Goal: Transaction & Acquisition: Purchase product/service

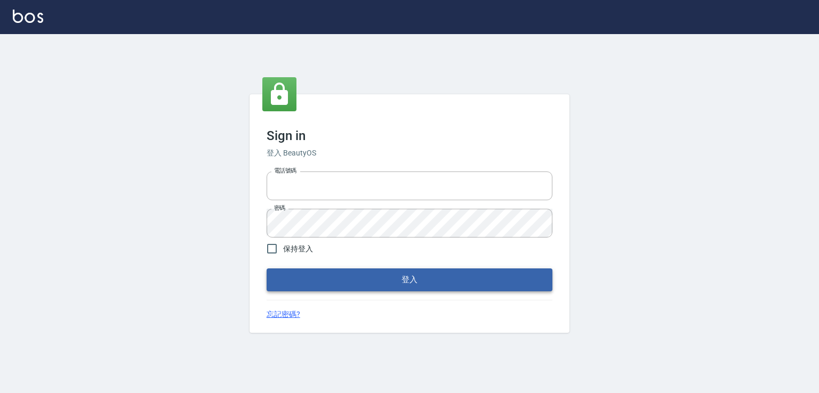
type input "0982132488"
click at [403, 280] on button "登入" at bounding box center [409, 280] width 286 height 22
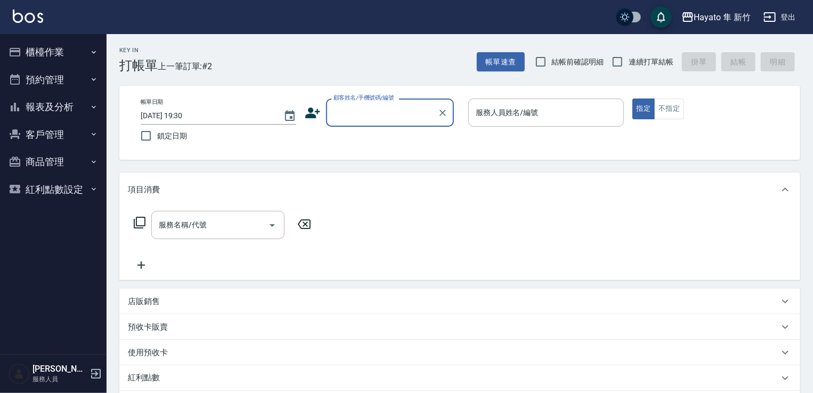
click at [47, 49] on button "櫃檯作業" at bounding box center [53, 52] width 98 height 28
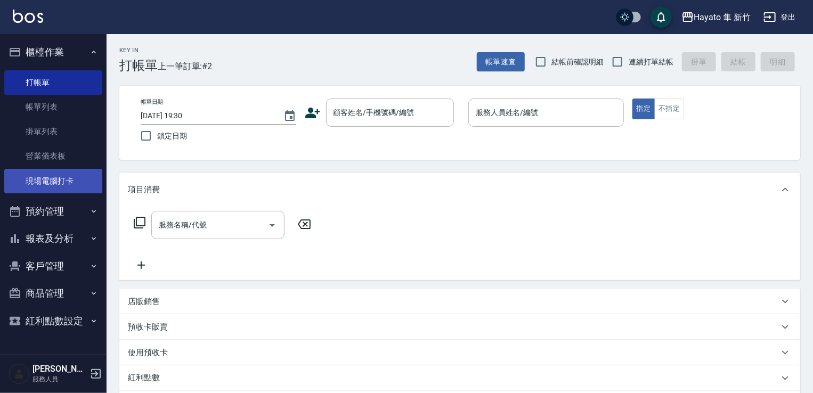
click at [37, 180] on link "現場電腦打卡" at bounding box center [53, 181] width 98 height 25
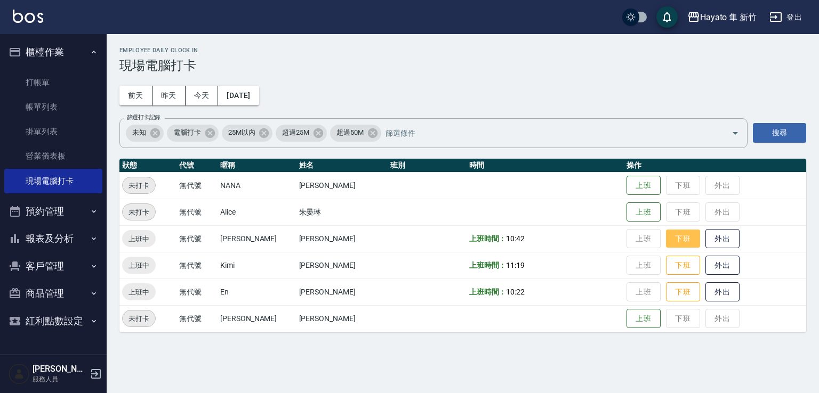
click at [666, 239] on button "下班" at bounding box center [683, 239] width 34 height 19
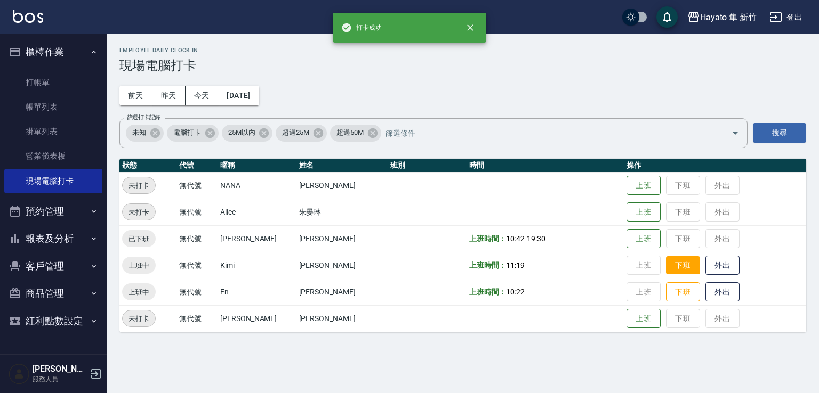
click at [666, 269] on button "下班" at bounding box center [683, 265] width 34 height 19
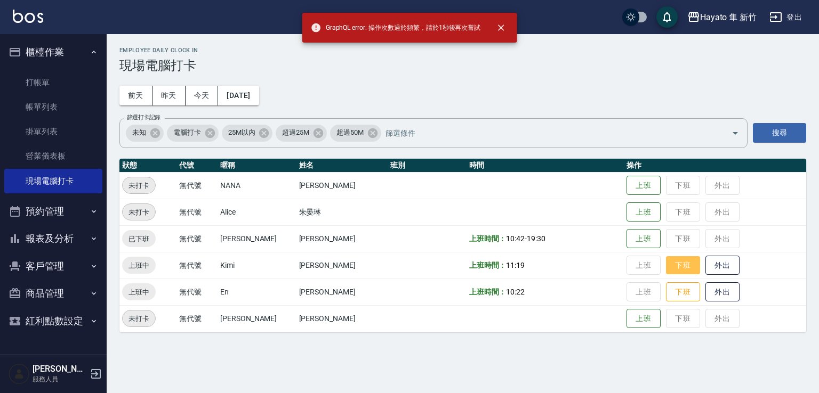
drag, startPoint x: 660, startPoint y: 269, endPoint x: 654, endPoint y: 264, distance: 7.5
click at [666, 265] on button "下班" at bounding box center [683, 265] width 34 height 19
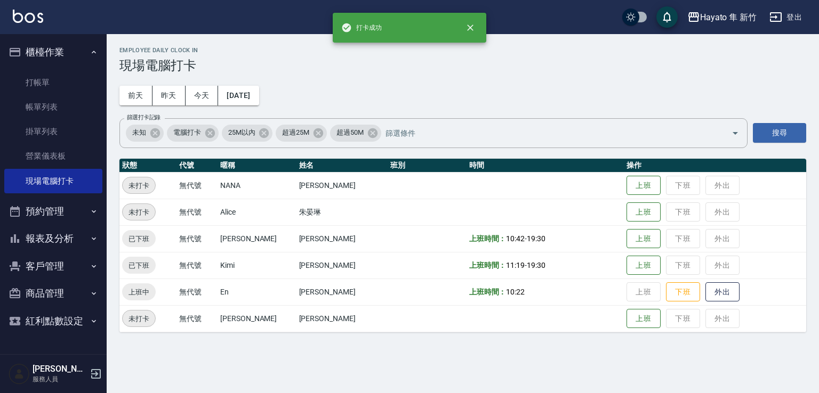
drag, startPoint x: 652, startPoint y: 290, endPoint x: 633, endPoint y: 289, distance: 18.7
click at [633, 289] on td "上班 下班 外出" at bounding box center [715, 292] width 182 height 27
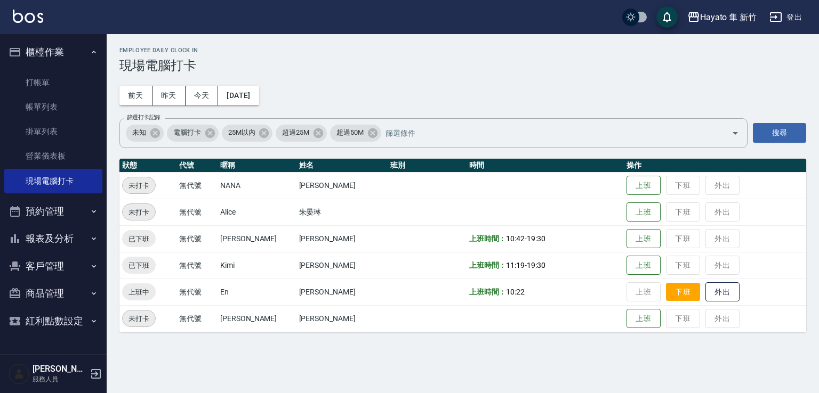
click at [666, 285] on button "下班" at bounding box center [683, 292] width 34 height 19
click at [88, 242] on button "報表及分析" at bounding box center [53, 239] width 98 height 28
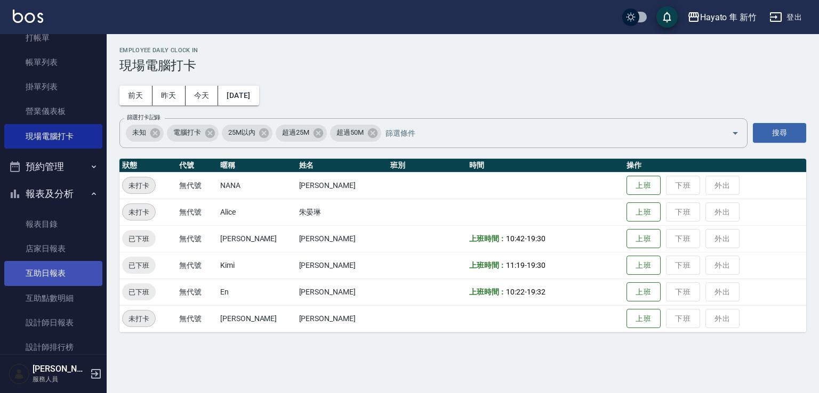
scroll to position [107, 0]
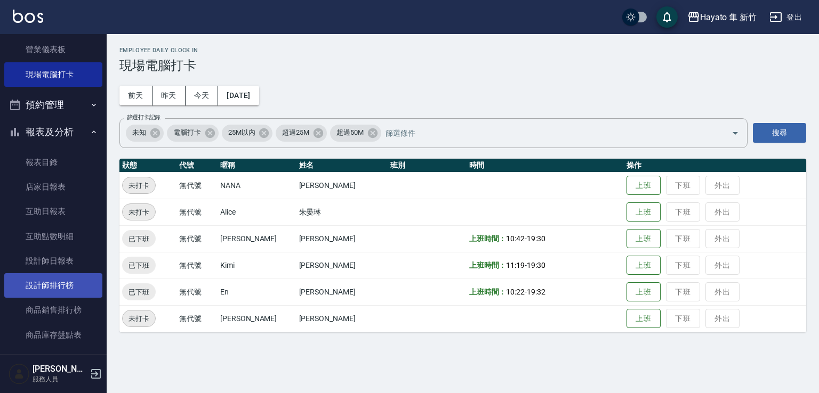
click at [55, 285] on link "設計師排行榜" at bounding box center [53, 285] width 98 height 25
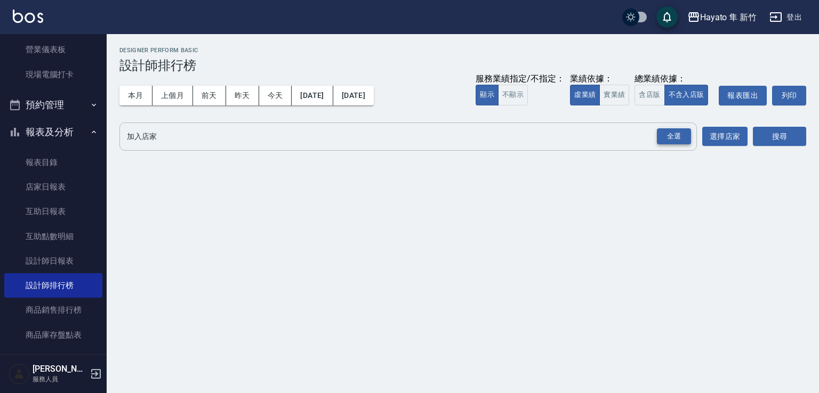
click at [680, 141] on div "全選" at bounding box center [674, 136] width 34 height 17
click at [759, 134] on button "搜尋" at bounding box center [779, 137] width 53 height 20
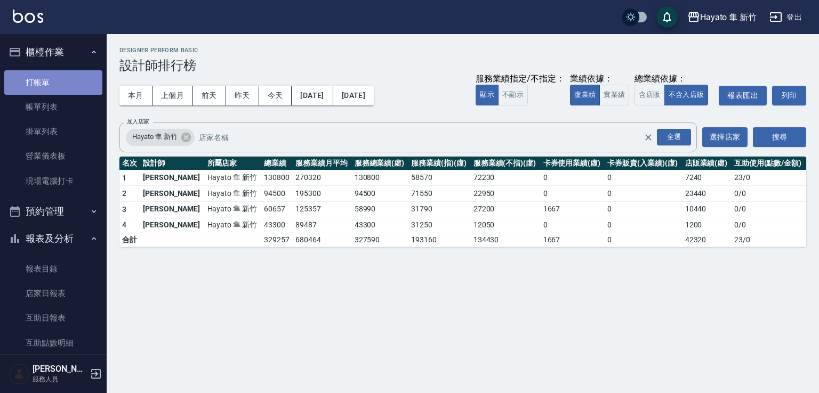
click at [83, 86] on link "打帳單" at bounding box center [53, 82] width 98 height 25
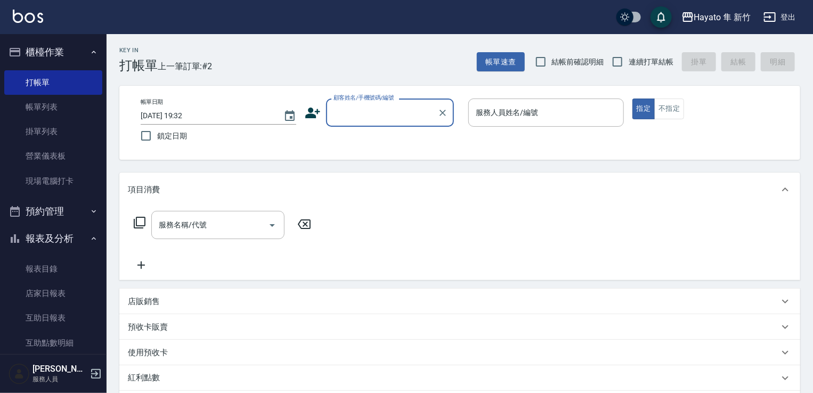
click at [346, 124] on div "顧客姓名/手機號碼/編號" at bounding box center [390, 113] width 128 height 28
click at [363, 145] on li "[PERSON_NAME]/0988791670/" at bounding box center [390, 140] width 128 height 18
type input "[PERSON_NAME]/0988791670/"
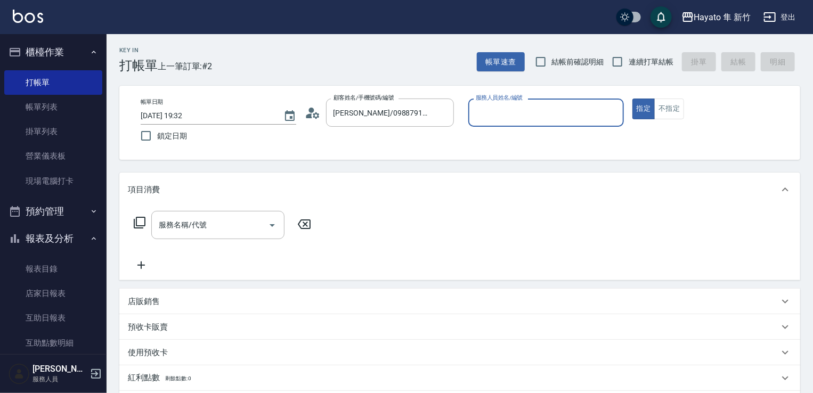
type input "[PERSON_NAME](無代號)"
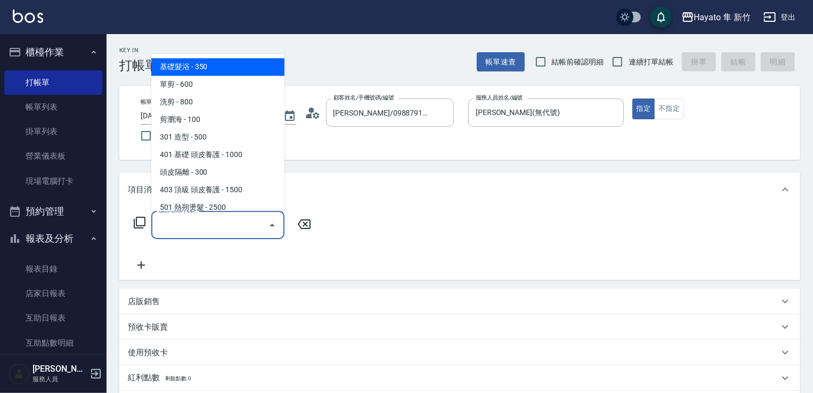
click at [214, 230] on input "服務名稱/代號" at bounding box center [210, 225] width 108 height 19
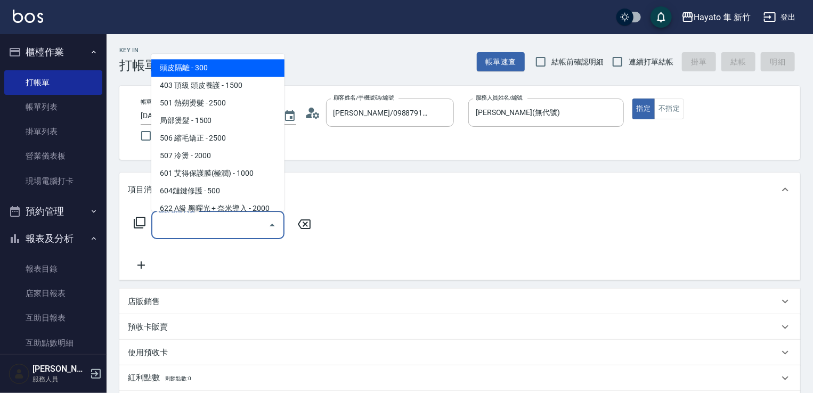
scroll to position [107, 0]
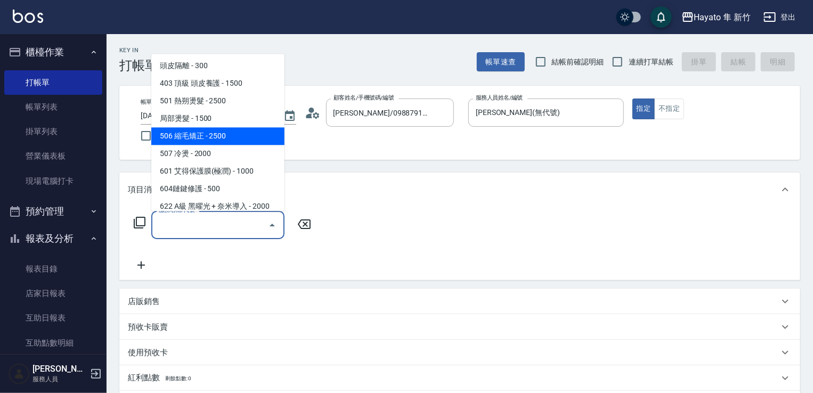
click at [238, 137] on span "506 縮毛矯正 - 2500" at bounding box center [217, 136] width 133 height 18
type input "506 縮毛矯正 (506)"
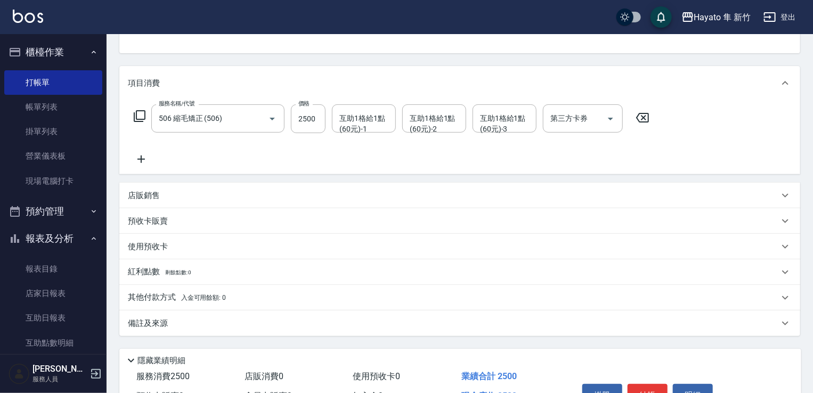
click at [139, 158] on icon at bounding box center [141, 159] width 27 height 13
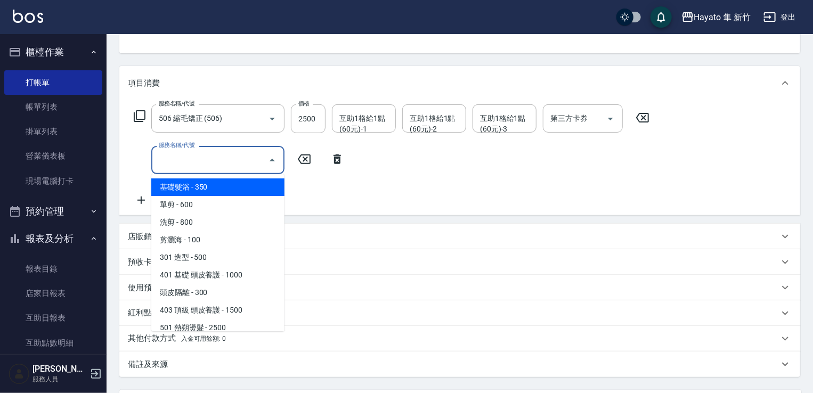
click at [181, 161] on input "服務名稱/代號" at bounding box center [210, 160] width 108 height 19
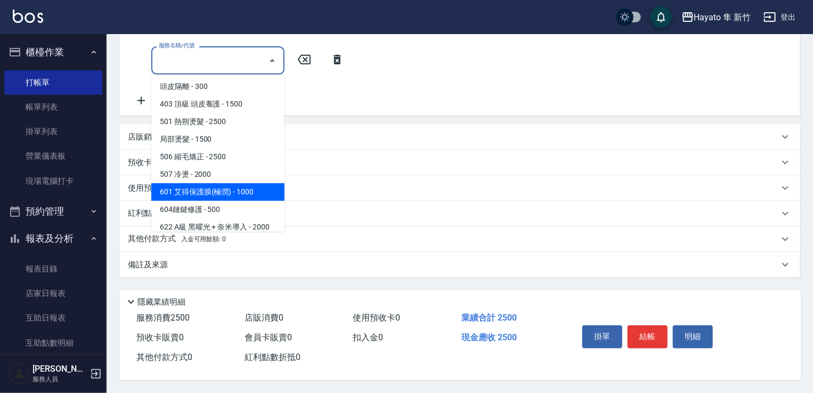
click at [234, 188] on span "601 艾得保護膜(極潤) - 1000" at bounding box center [217, 192] width 133 height 18
type input "601 艾得保護膜(極潤)(601)"
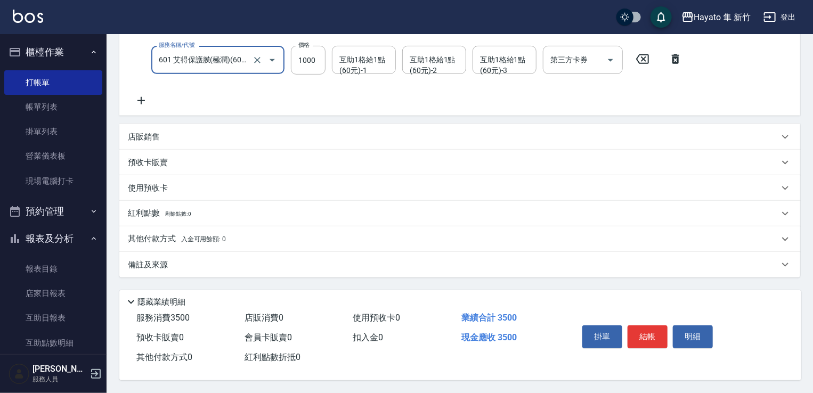
scroll to position [211, 0]
click at [277, 264] on div "備註及來源" at bounding box center [453, 265] width 651 height 11
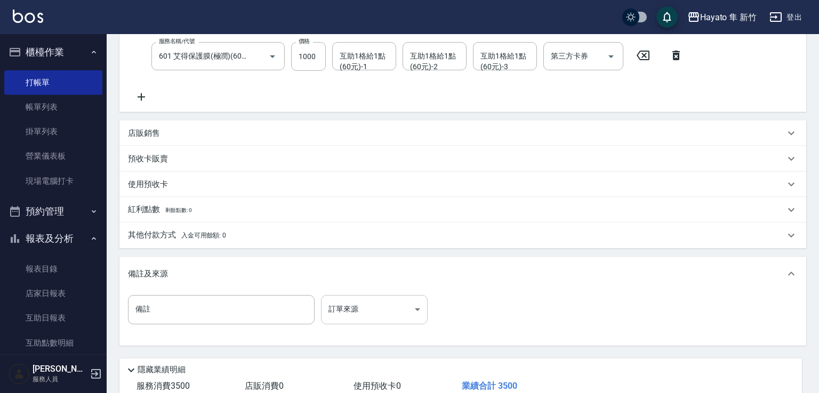
click at [399, 317] on body "Hayato 隼 新竹 登出 櫃檯作業 打帳單 帳單列表 掛單列表 營業儀表板 現場電腦打卡 預約管理 預約管理 報表及分析 報表目錄 店家日報表 互助日報表…" at bounding box center [409, 125] width 819 height 672
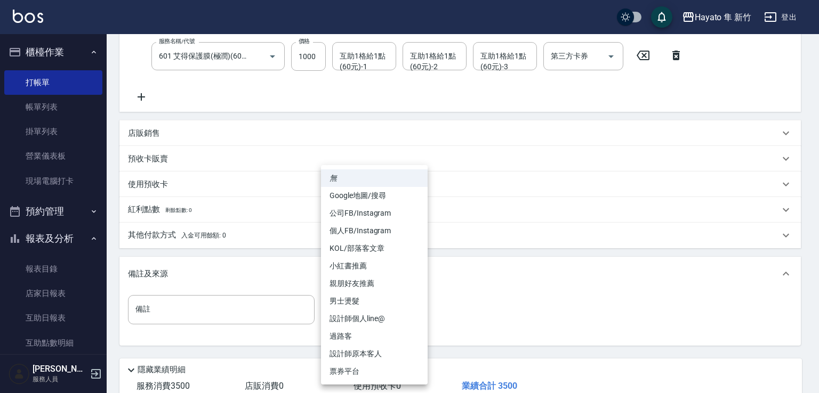
click at [409, 355] on li "設計師原本客人" at bounding box center [374, 354] width 107 height 18
type input "設計師原本客人"
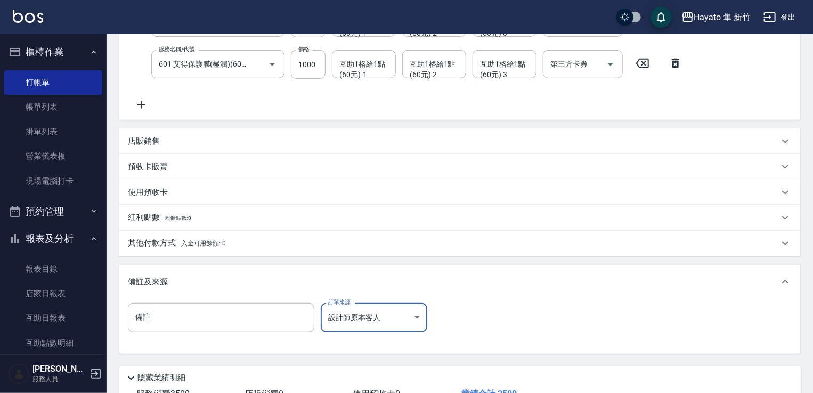
scroll to position [282, 0]
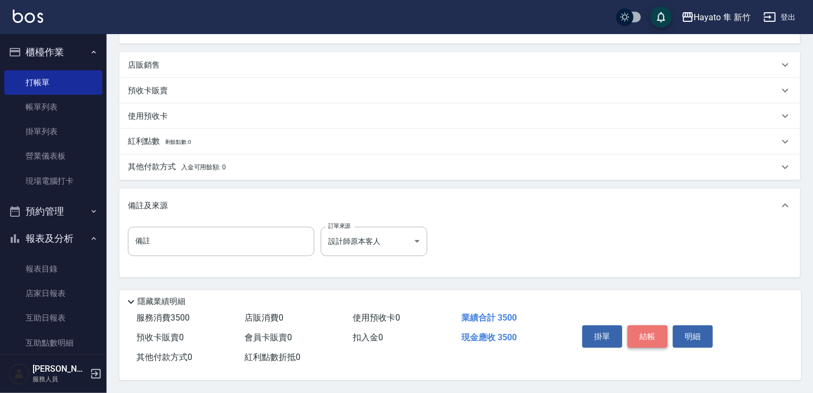
click at [642, 330] on button "結帳" at bounding box center [648, 337] width 40 height 22
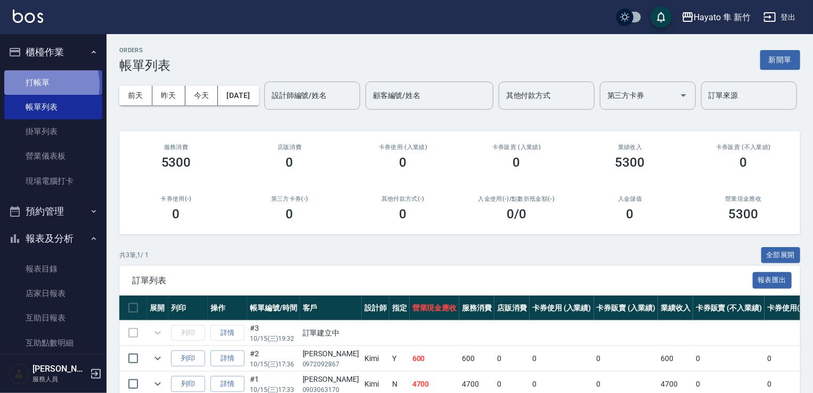
click at [36, 85] on link "打帳單" at bounding box center [53, 82] width 98 height 25
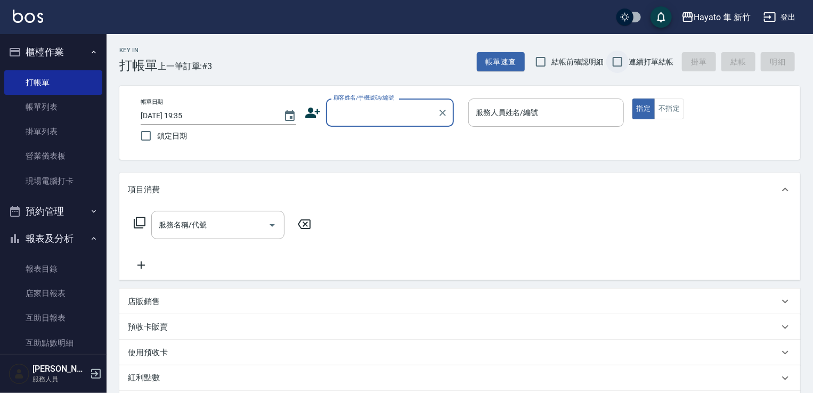
click at [618, 60] on input "連續打單結帳" at bounding box center [617, 62] width 22 height 22
checkbox input "true"
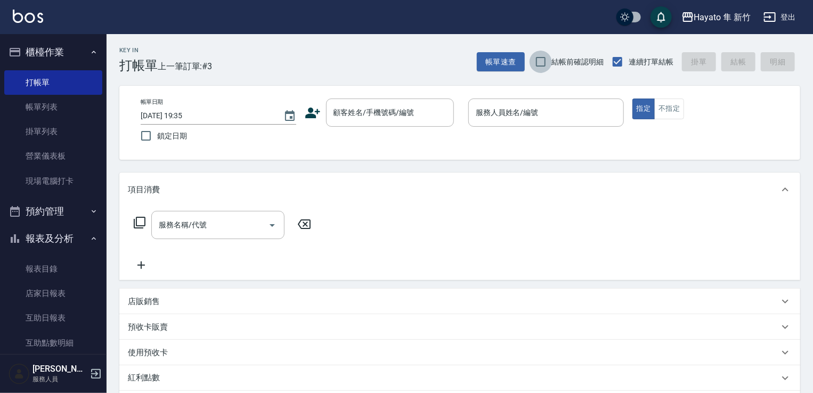
click at [539, 51] on input "結帳前確認明細" at bounding box center [541, 62] width 22 height 22
click at [538, 58] on input "結帳前確認明細" at bounding box center [541, 62] width 22 height 22
click at [538, 59] on input "結帳前確認明細" at bounding box center [541, 62] width 22 height 22
checkbox input "true"
click at [309, 107] on icon at bounding box center [313, 113] width 16 height 16
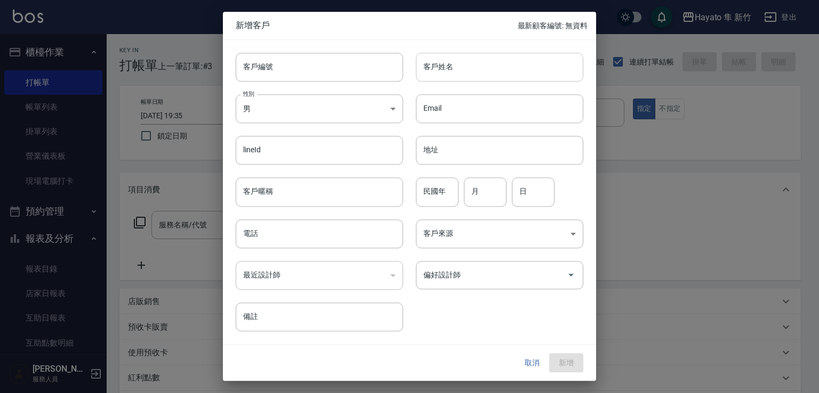
click at [432, 74] on input "客戶姓名" at bounding box center [499, 67] width 167 height 29
type input "吳"
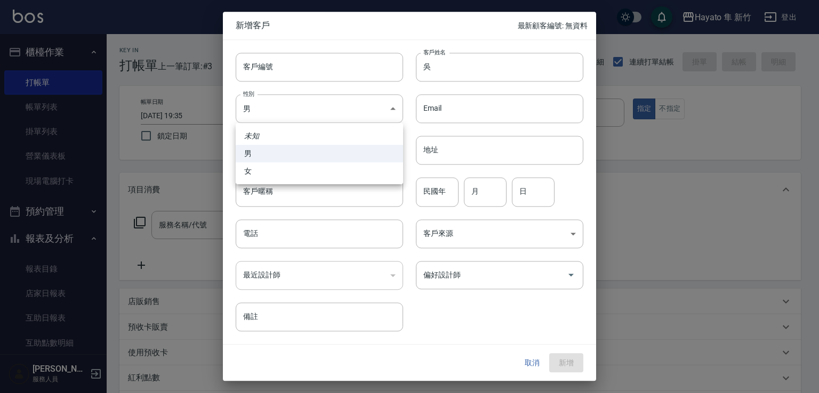
drag, startPoint x: 318, startPoint y: 104, endPoint x: 305, endPoint y: 147, distance: 44.5
click at [313, 107] on body "Hayato 隼 新竹 登出 櫃檯作業 打帳單 帳單列表 掛單列表 營業儀表板 現場電腦打卡 預約管理 預約管理 報表及分析 報表目錄 店家日報表 互助日報表…" at bounding box center [409, 279] width 819 height 558
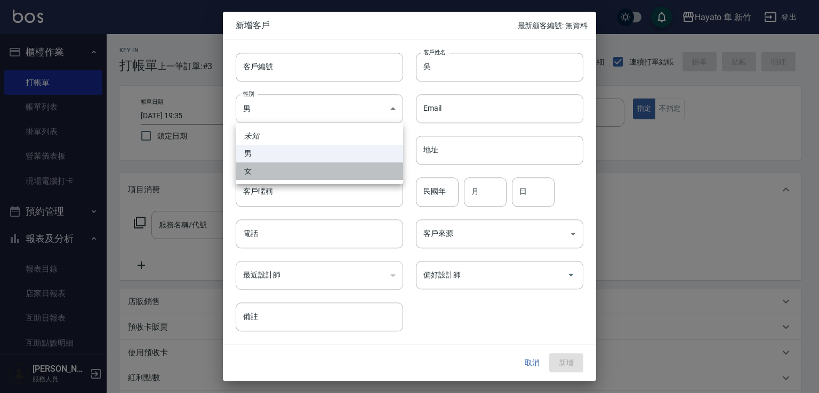
click at [295, 171] on li "女" at bounding box center [319, 172] width 167 height 18
type input "[DEMOGRAPHIC_DATA]"
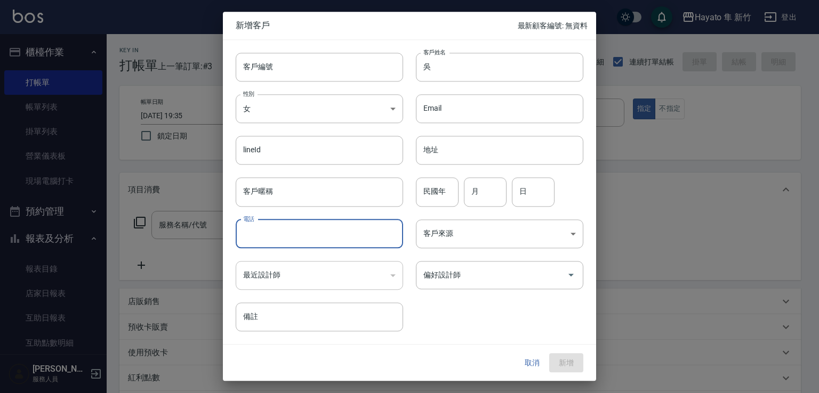
click at [291, 222] on input "電話" at bounding box center [319, 234] width 167 height 29
type input "0932697887"
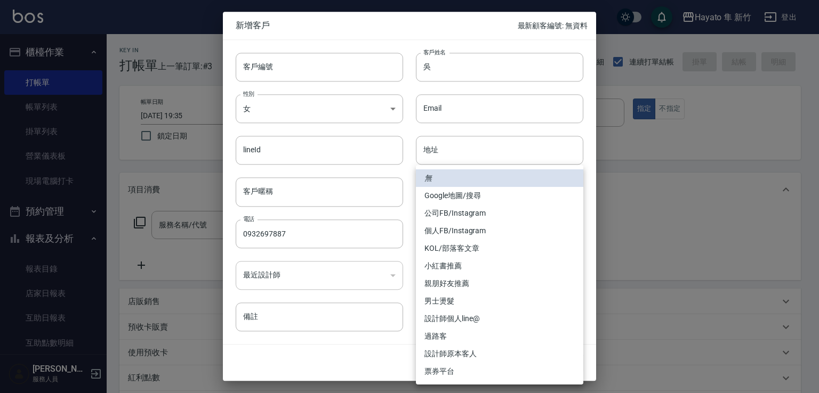
click at [488, 242] on body "Hayato 隼 新竹 登出 櫃檯作業 打帳單 帳單列表 掛單列表 營業儀表板 現場電腦打卡 預約管理 預約管理 報表及分析 報表目錄 店家日報表 互助日報表…" at bounding box center [409, 279] width 819 height 558
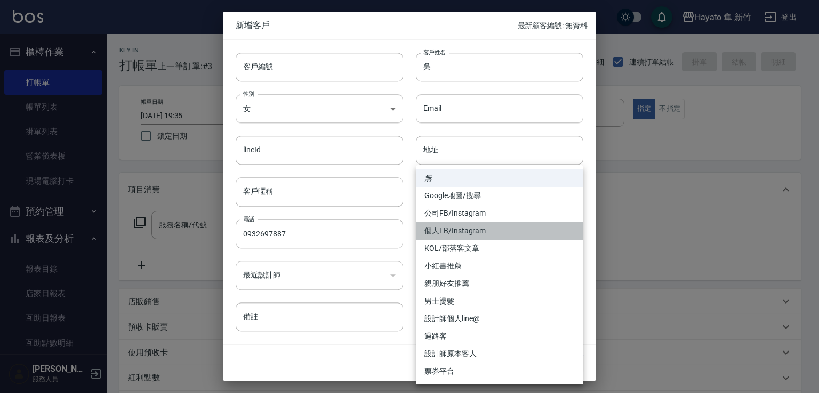
click at [468, 237] on li "個人FB/Instagram" at bounding box center [499, 231] width 167 height 18
type input "個人FB/Instagram"
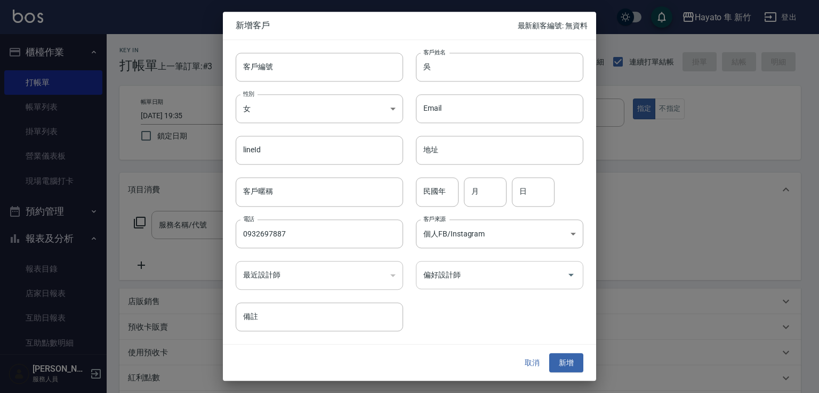
click at [451, 279] on input "偏好設計師" at bounding box center [491, 275] width 142 height 19
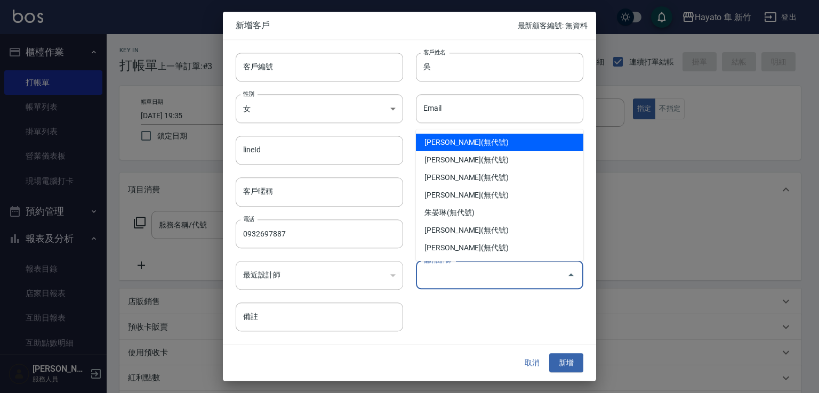
click at [458, 140] on li "[PERSON_NAME](無代號)" at bounding box center [499, 143] width 167 height 18
type input "[PERSON_NAME]"
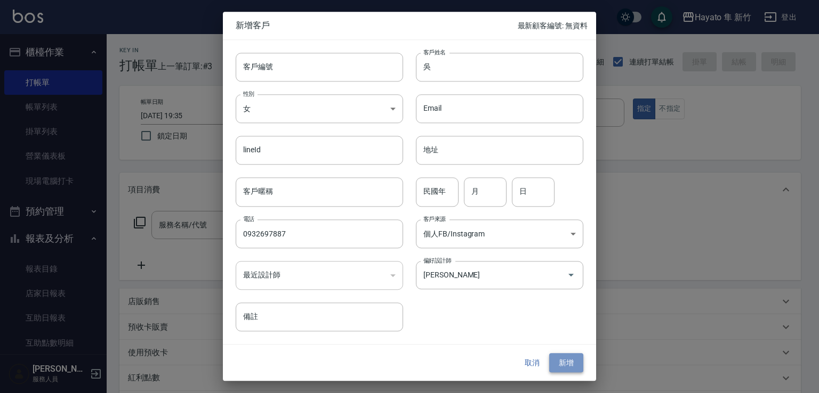
click at [571, 371] on button "新增" at bounding box center [566, 363] width 34 height 20
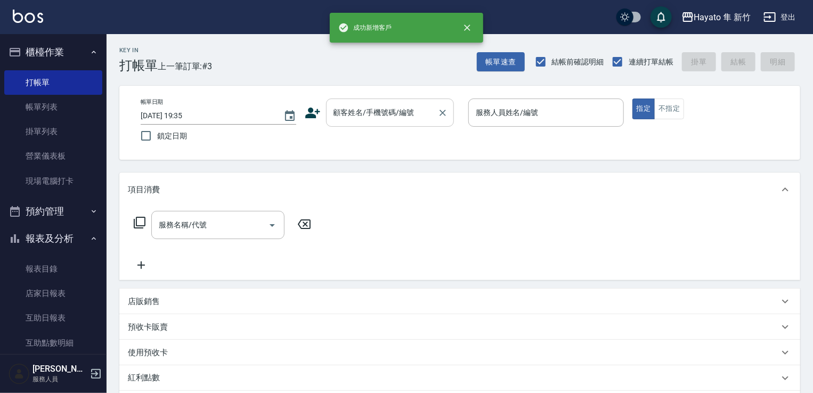
click at [397, 110] on input "顧客姓名/手機號碼/編號" at bounding box center [382, 112] width 102 height 19
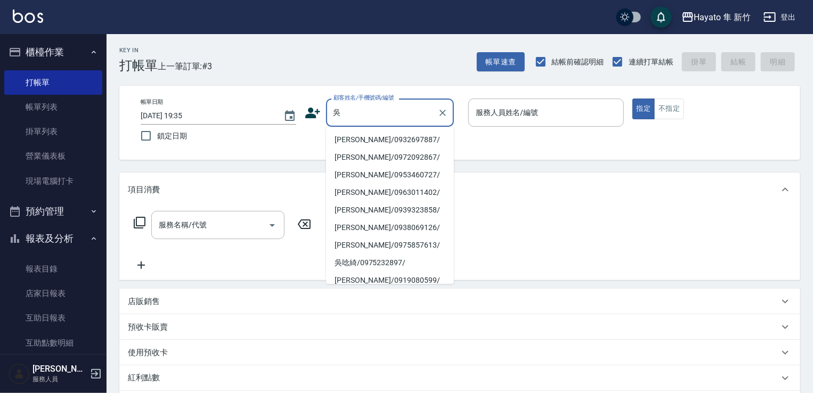
drag, startPoint x: 374, startPoint y: 135, endPoint x: 460, endPoint y: 132, distance: 86.4
click at [375, 136] on li "[PERSON_NAME]/0932697887/" at bounding box center [390, 140] width 128 height 18
type input "[PERSON_NAME]/0932697887/"
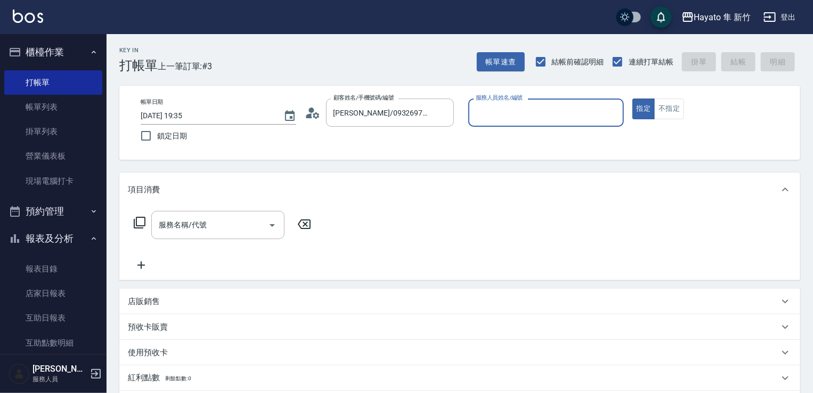
type input "[PERSON_NAME](無代號)"
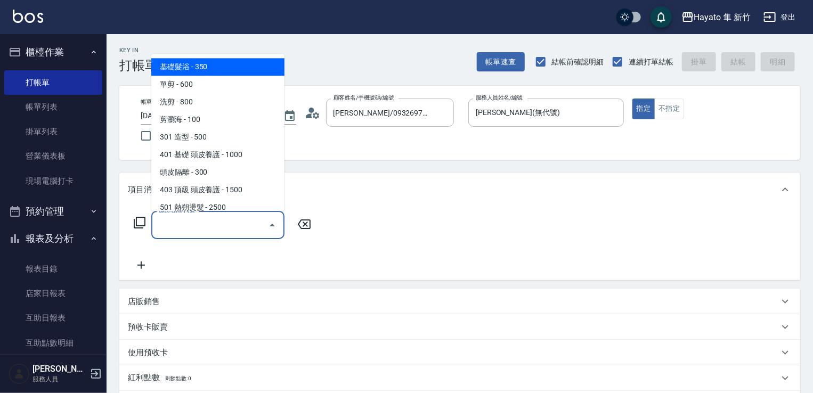
click at [190, 230] on input "服務名稱/代號" at bounding box center [210, 225] width 108 height 19
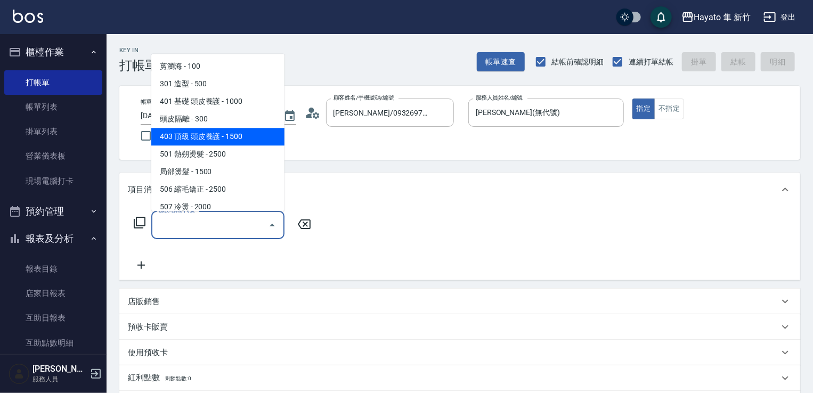
scroll to position [107, 0]
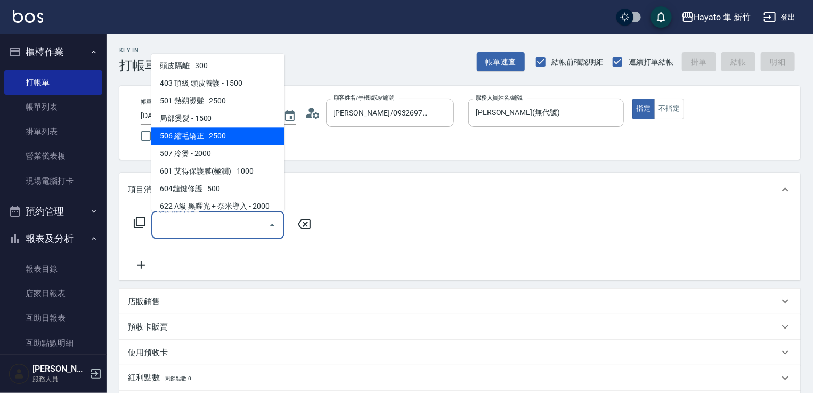
click at [219, 137] on span "506 縮毛矯正 - 2500" at bounding box center [217, 136] width 133 height 18
type input "506 縮毛矯正 (506)"
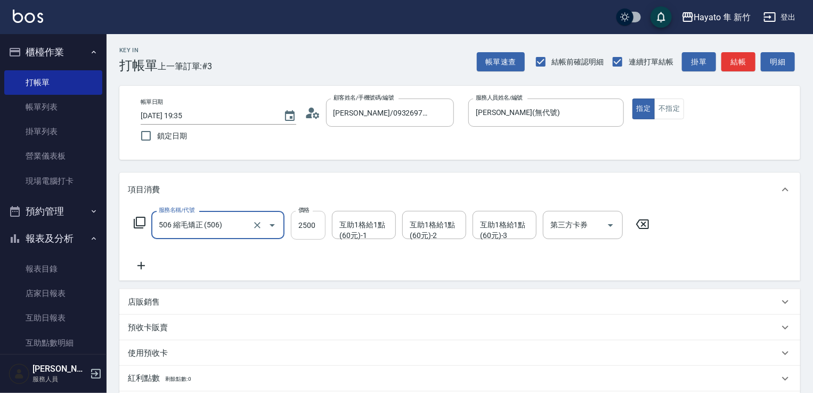
click at [310, 222] on input "2500" at bounding box center [308, 225] width 35 height 29
type input "1980"
drag, startPoint x: 135, startPoint y: 265, endPoint x: 142, endPoint y: 265, distance: 6.4
click at [142, 265] on icon at bounding box center [141, 266] width 27 height 13
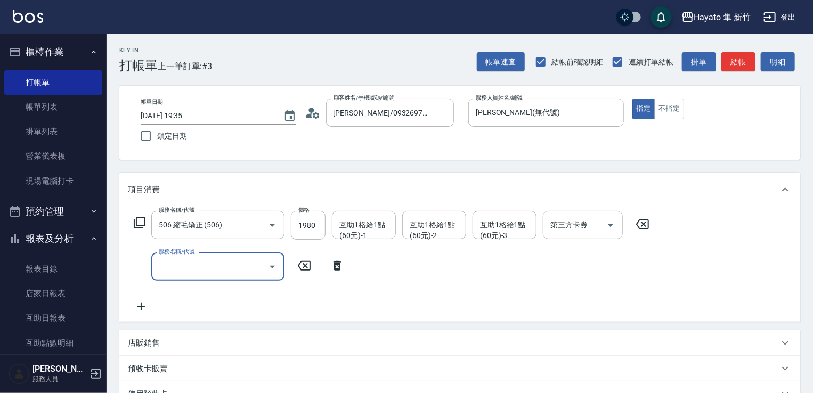
click at [181, 267] on input "服務名稱/代號" at bounding box center [210, 266] width 108 height 19
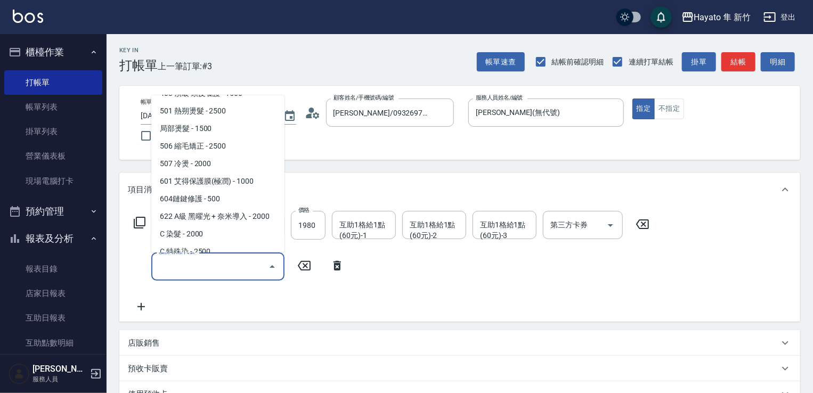
scroll to position [160, 0]
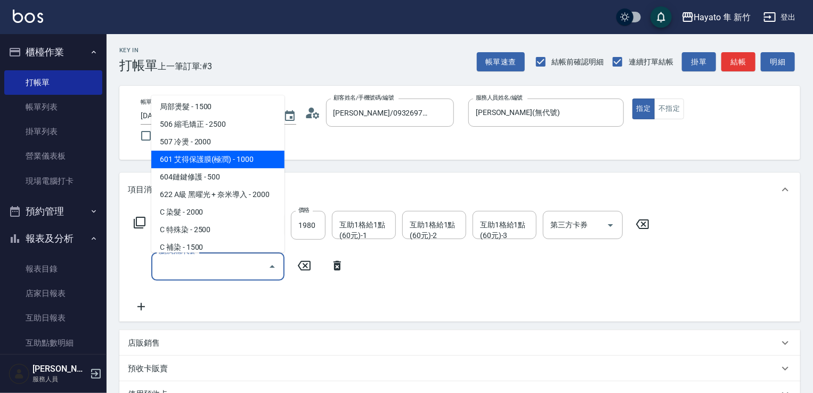
click at [198, 161] on span "601 艾得保護膜(極潤) - 1000" at bounding box center [217, 160] width 133 height 18
type input "601 艾得保護膜(極潤)(601)"
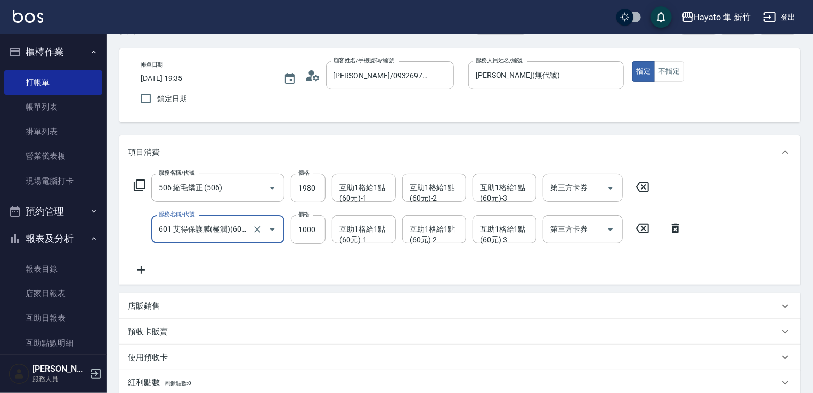
scroll to position [53, 0]
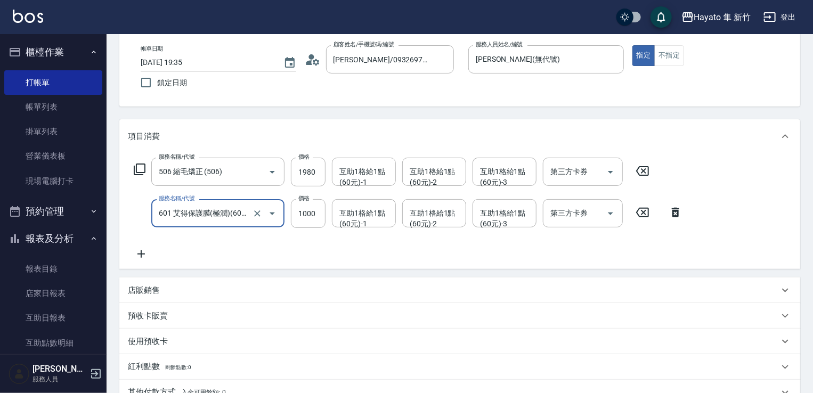
click at [185, 293] on div "店販銷售" at bounding box center [453, 290] width 651 height 11
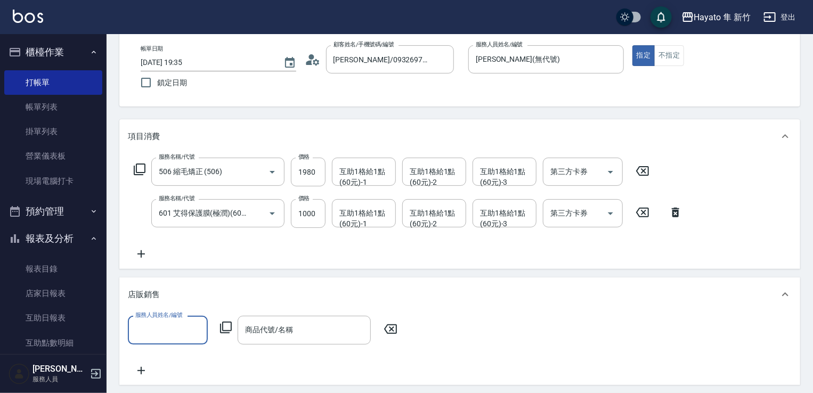
scroll to position [0, 0]
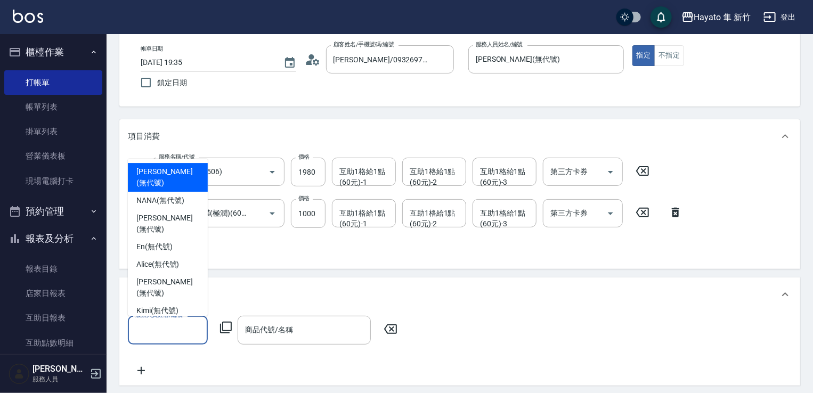
click at [188, 331] on input "服務人員姓名/編號" at bounding box center [168, 330] width 70 height 19
click at [170, 189] on span "[PERSON_NAME] (無代號)" at bounding box center [167, 177] width 63 height 22
type input "[PERSON_NAME](無代號)"
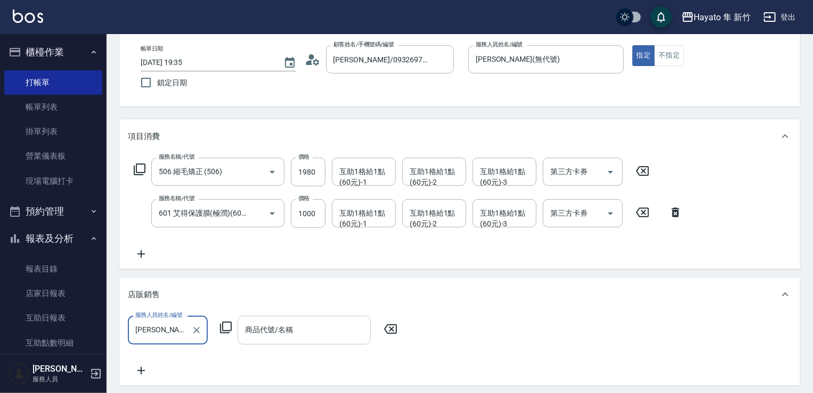
click at [284, 326] on input "商品代號/名稱" at bounding box center [304, 330] width 124 height 19
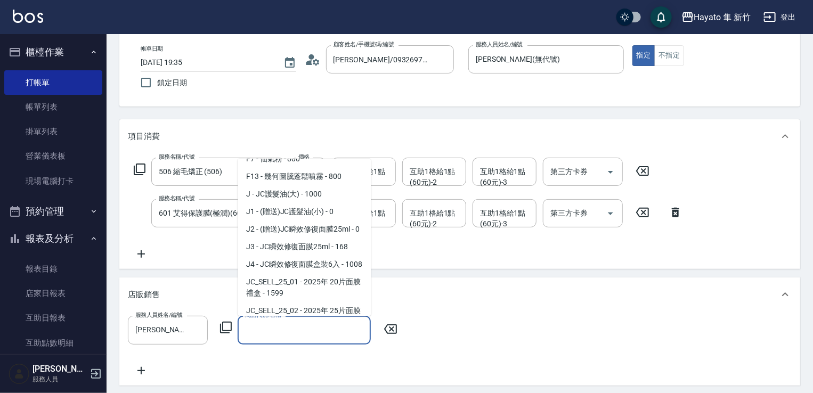
scroll to position [160, 0]
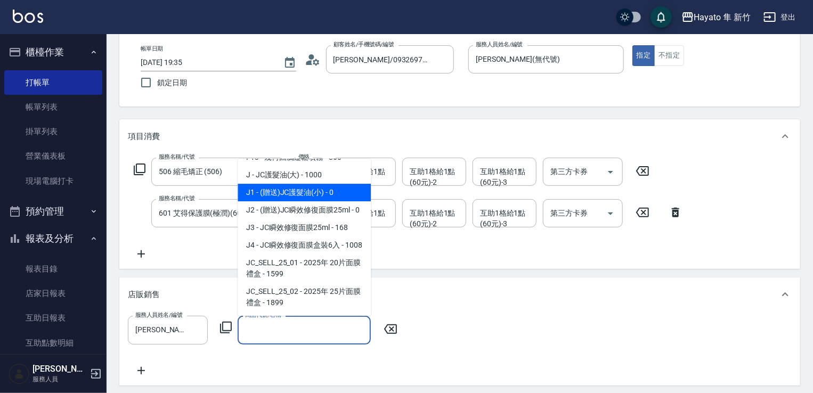
click at [328, 191] on span "J1 - (贈送)JC護髮油(小) - 0" at bounding box center [304, 193] width 133 height 18
type input "(贈送)JC護髮油(小)"
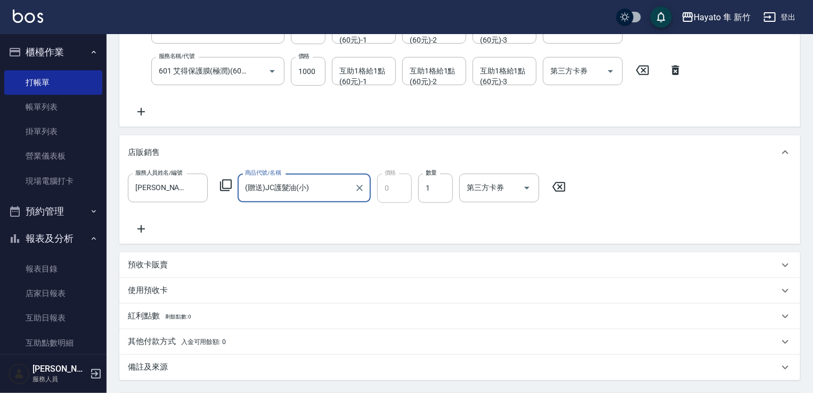
scroll to position [302, 0]
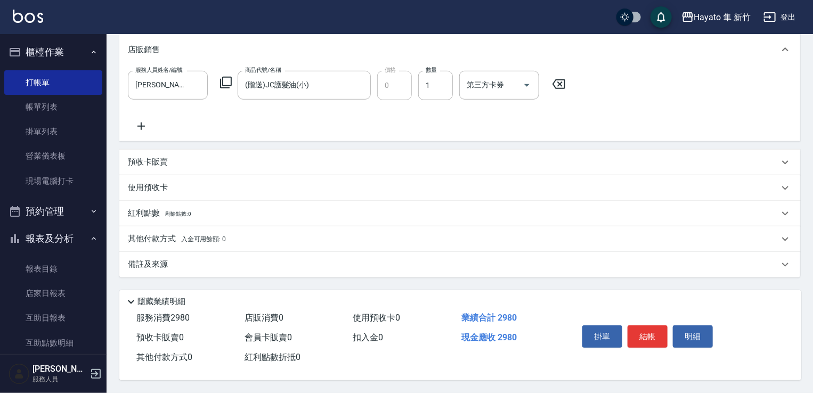
click at [263, 269] on div "備註及來源" at bounding box center [459, 265] width 681 height 26
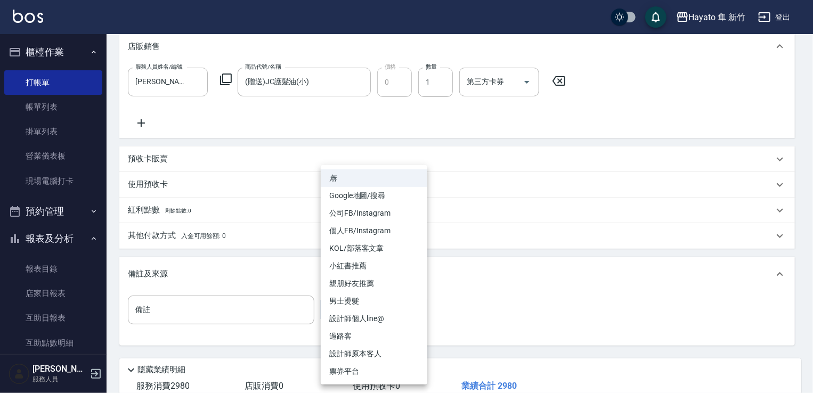
click at [377, 308] on body "Hayato 隼 新竹 登出 櫃檯作業 打帳單 帳單列表 掛單列表 營業儀表板 現場電腦打卡 預約管理 預約管理 報表及分析 報表目錄 店家日報表 互助日報表…" at bounding box center [406, 79] width 813 height 763
click at [342, 232] on li "個人FB/Instagram" at bounding box center [374, 231] width 107 height 18
type input "個人FB/Instagram"
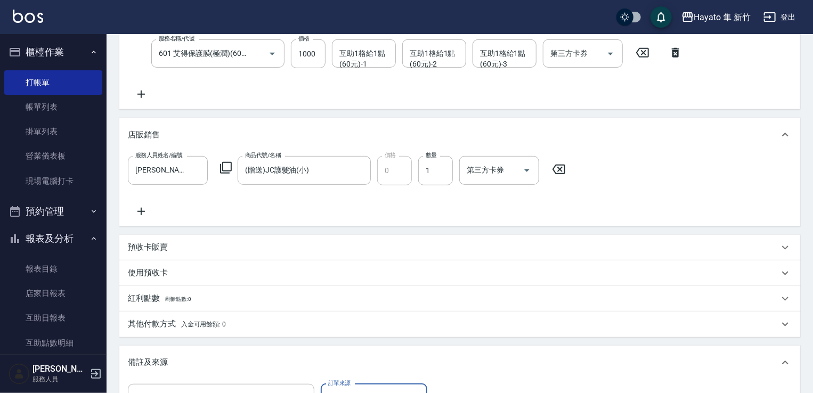
scroll to position [107, 0]
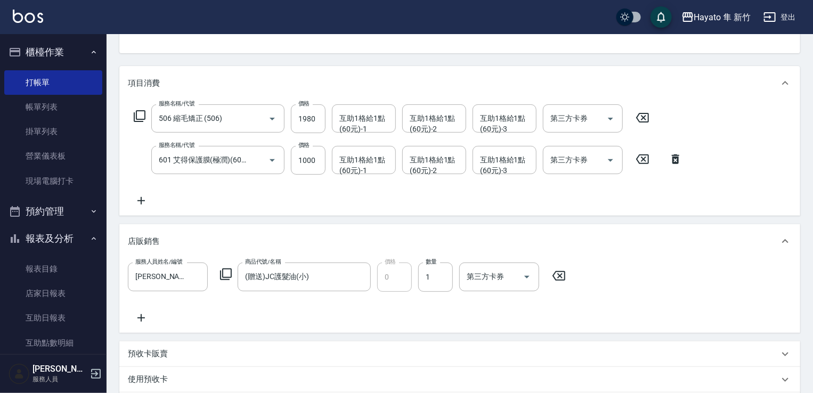
click at [675, 162] on icon at bounding box center [675, 160] width 7 height 10
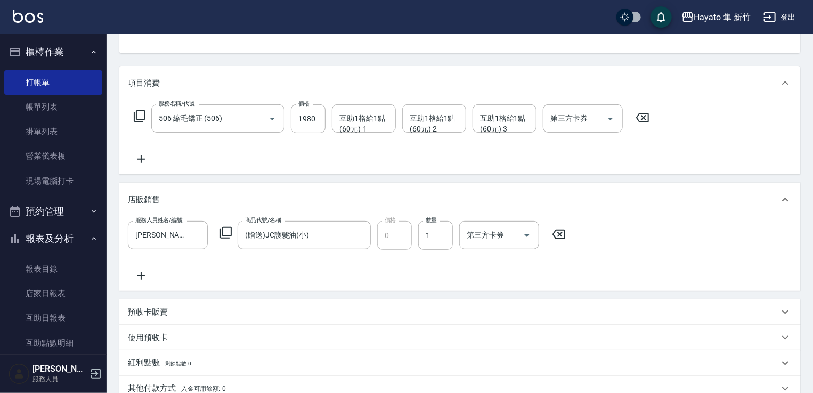
click at [146, 161] on icon at bounding box center [141, 159] width 27 height 13
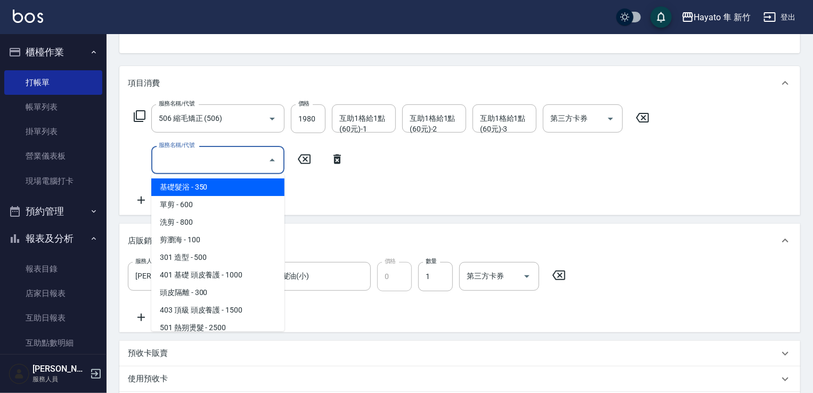
drag, startPoint x: 177, startPoint y: 159, endPoint x: 200, endPoint y: 150, distance: 24.6
click at [181, 159] on input "服務名稱/代號" at bounding box center [210, 160] width 108 height 19
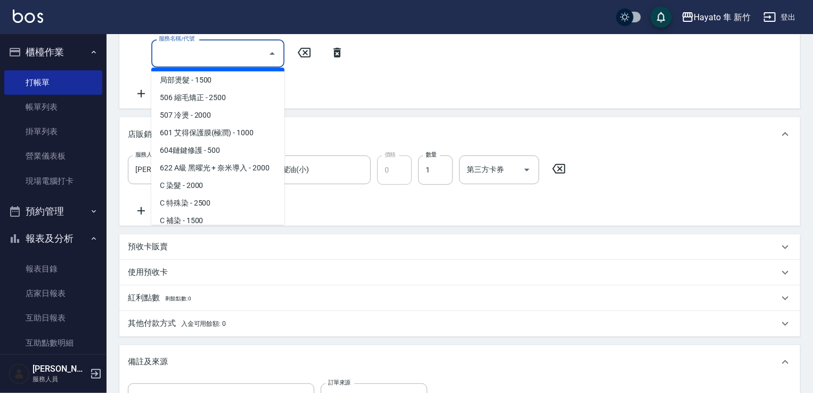
scroll to position [160, 0]
click at [228, 166] on span "622 A級 黑曜光 + 奈米導入 - 2000" at bounding box center [217, 167] width 133 height 18
type input "622 A級 黑曜光 + 奈米導入(622)"
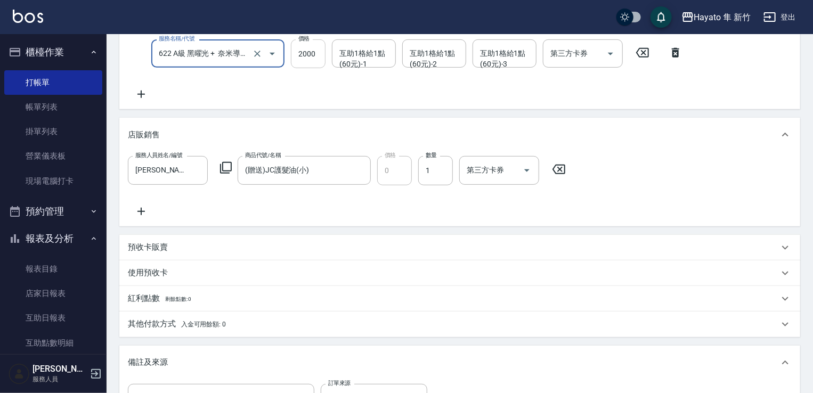
click at [318, 53] on input "2000" at bounding box center [308, 53] width 35 height 29
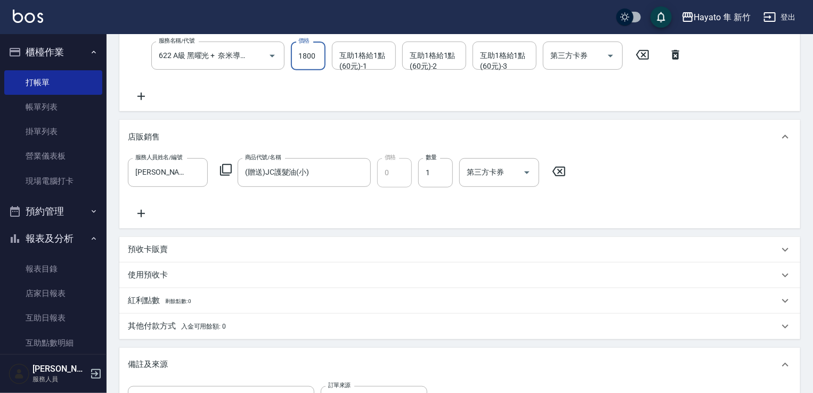
type input "1800"
click at [309, 86] on div "服務名稱/代號 506 縮毛矯正 (506) 服務名稱/代號 價格 1980 價格 互助1格給1點(60元)-1 互助1格給1點(60元)-1 互助1格給1點…" at bounding box center [408, 51] width 561 height 103
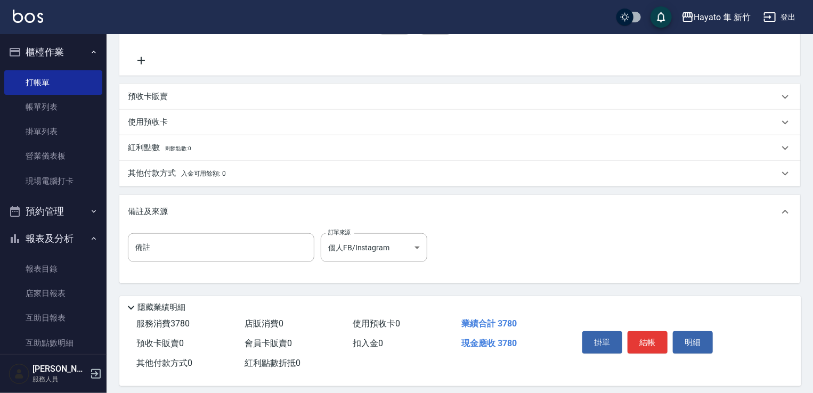
scroll to position [373, 0]
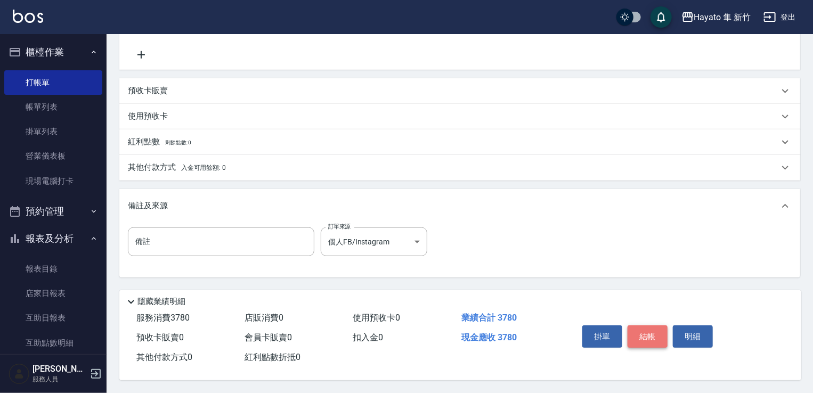
click at [653, 333] on button "結帳" at bounding box center [648, 337] width 40 height 22
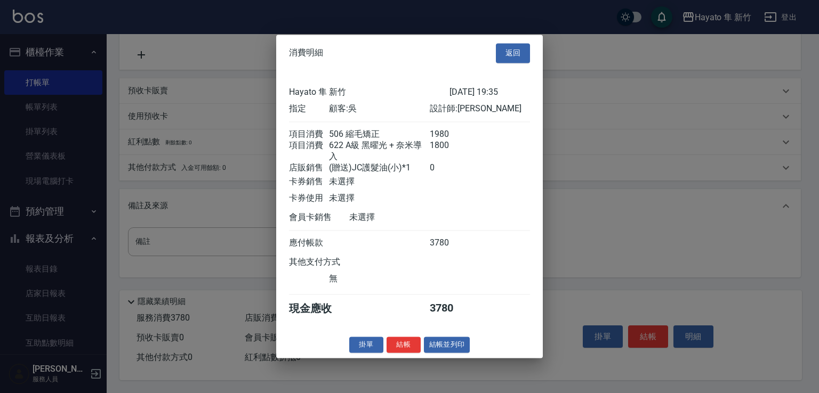
click at [608, 204] on div at bounding box center [409, 196] width 819 height 393
drag, startPoint x: 523, startPoint y: 44, endPoint x: 384, endPoint y: 102, distance: 150.7
click at [522, 43] on button "返回" at bounding box center [513, 53] width 34 height 20
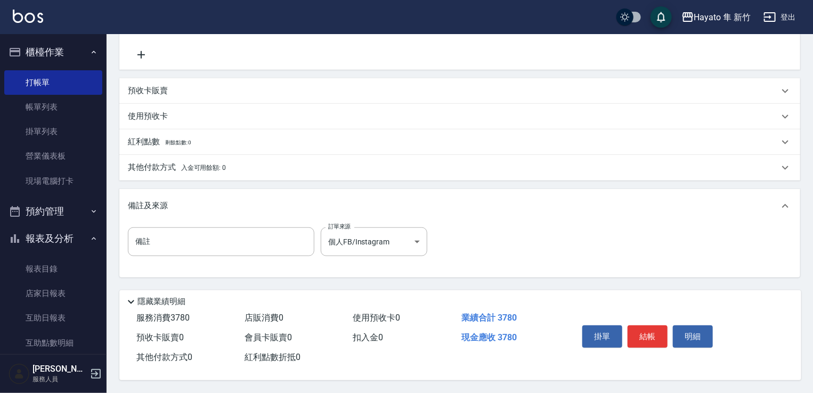
drag, startPoint x: 195, startPoint y: 158, endPoint x: 194, endPoint y: 177, distance: 19.7
click at [195, 162] on p "其他付款方式 入金可用餘額: 0" at bounding box center [177, 168] width 98 height 12
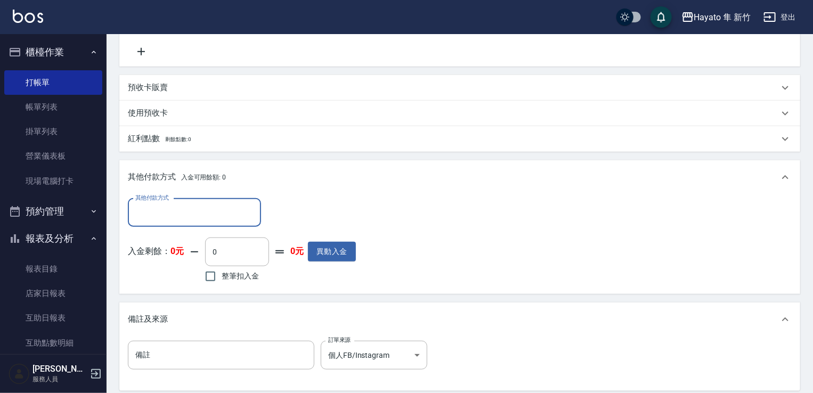
scroll to position [0, 0]
click at [179, 218] on input "其他付款方式" at bounding box center [195, 213] width 124 height 19
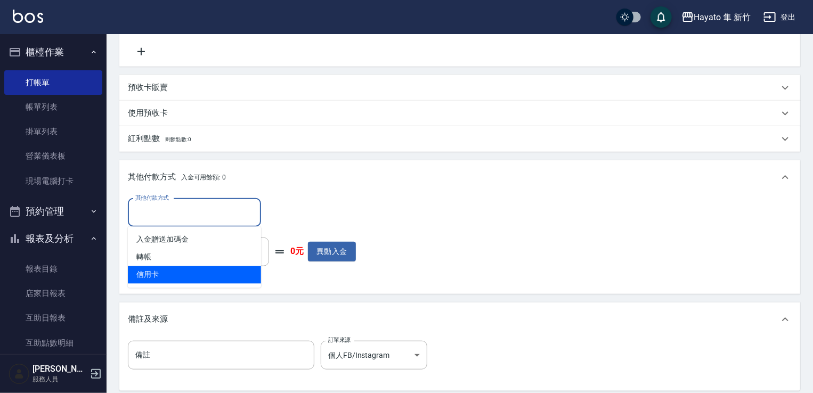
drag, startPoint x: 166, startPoint y: 278, endPoint x: 248, endPoint y: 265, distance: 83.7
click at [167, 276] on span "信用卡" at bounding box center [194, 275] width 133 height 18
type input "信用卡"
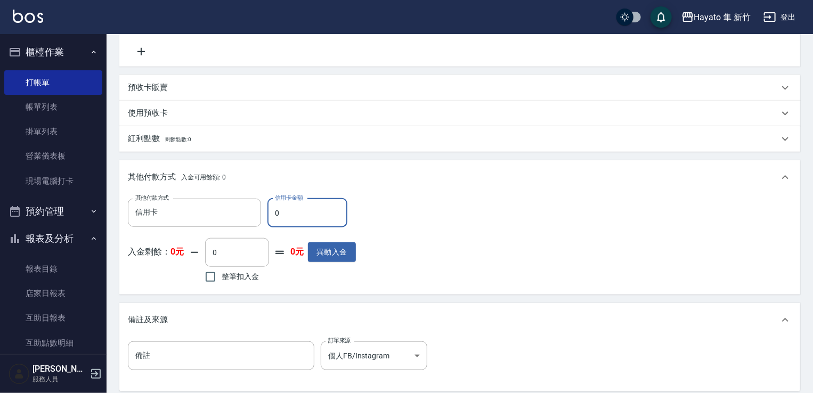
click at [330, 206] on input "0" at bounding box center [308, 213] width 80 height 29
type input "3780"
drag, startPoint x: 398, startPoint y: 222, endPoint x: 395, endPoint y: 234, distance: 12.4
click at [398, 224] on div "其他付款方式 信用卡 其他付款方式 信用卡金額 3780 信用卡金額 入金剩餘： 0元 0 ​ 整筆扣入金 0元 異動入金" at bounding box center [460, 242] width 664 height 87
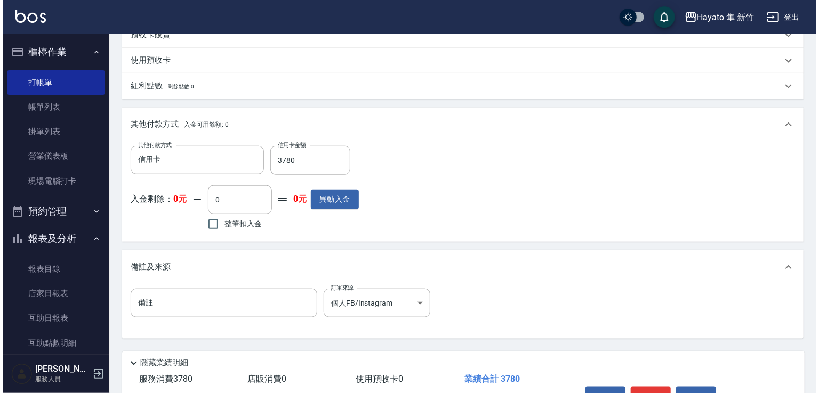
scroll to position [490, 0]
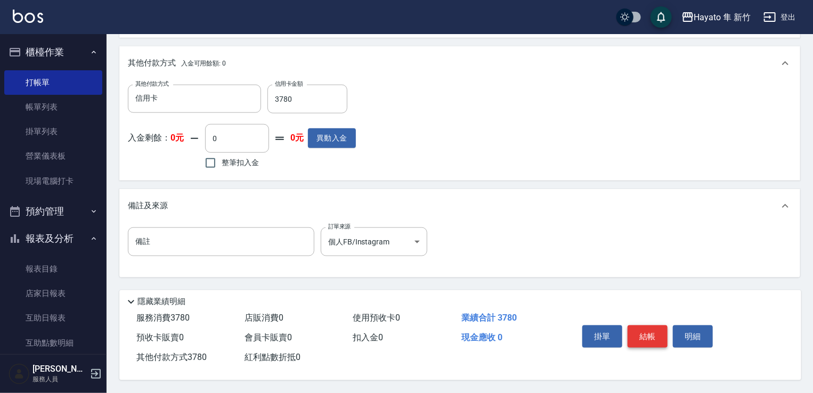
click at [642, 326] on button "結帳" at bounding box center [648, 337] width 40 height 22
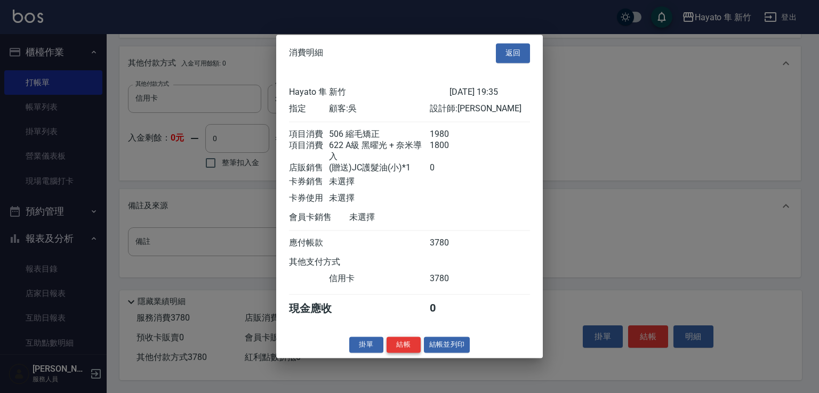
click at [398, 350] on button "結帳" at bounding box center [403, 345] width 34 height 17
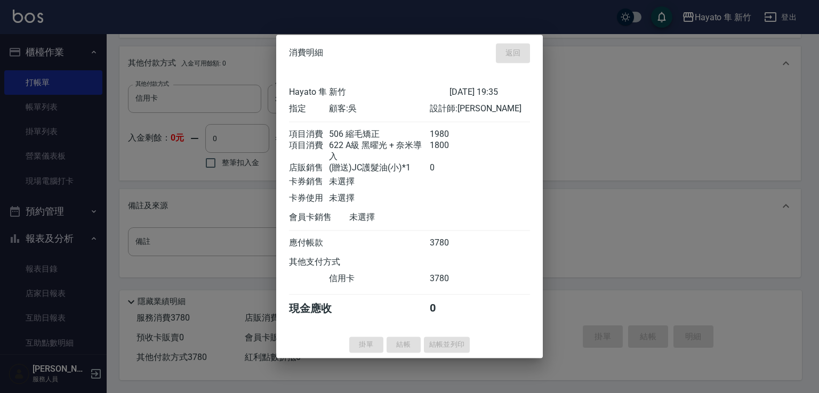
type input "[DATE] 19:37"
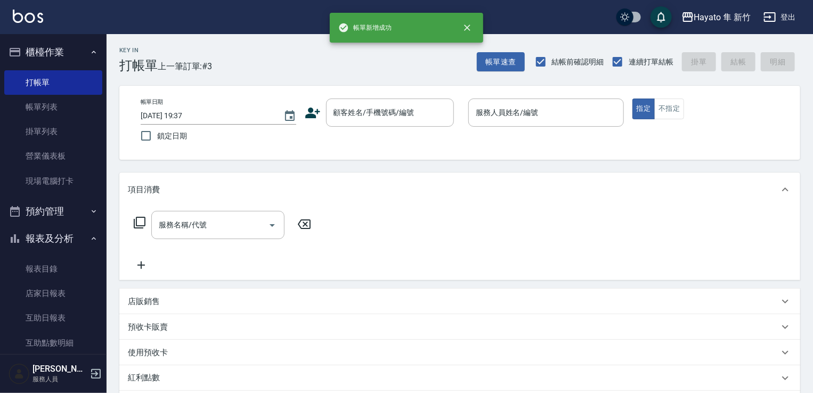
scroll to position [0, 0]
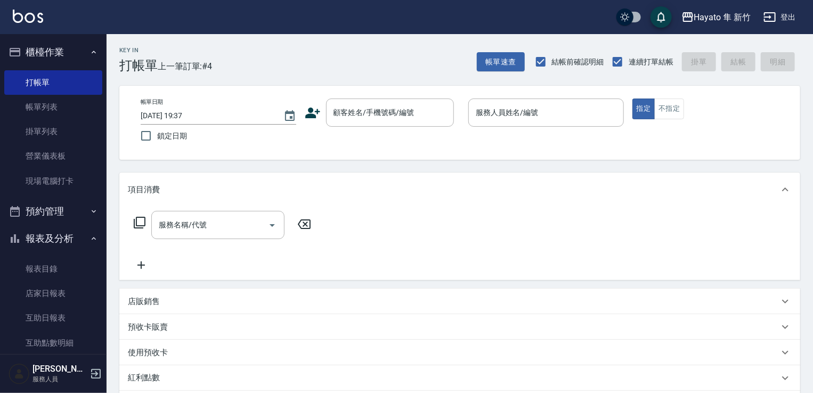
click at [316, 113] on icon at bounding box center [313, 113] width 16 height 16
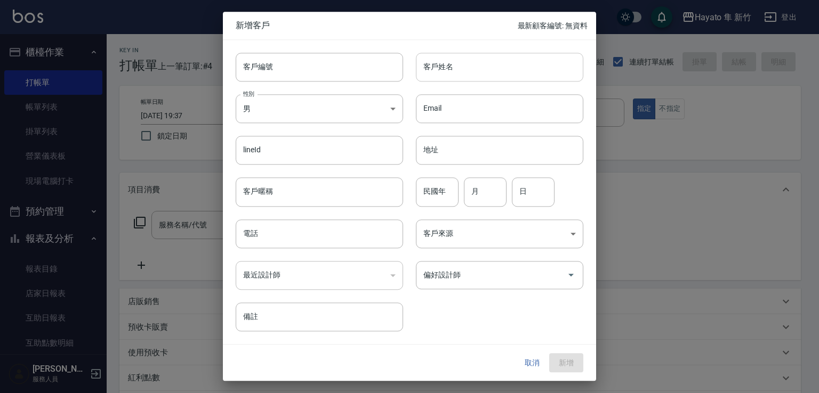
click at [450, 71] on input "客戶姓名" at bounding box center [499, 67] width 167 height 29
click at [459, 70] on input "黃粹" at bounding box center [499, 67] width 167 height 29
drag, startPoint x: 420, startPoint y: 69, endPoint x: 507, endPoint y: 72, distance: 86.4
click at [507, 72] on input "[PERSON_NAME]" at bounding box center [499, 67] width 167 height 29
type input "[PERSON_NAME]"
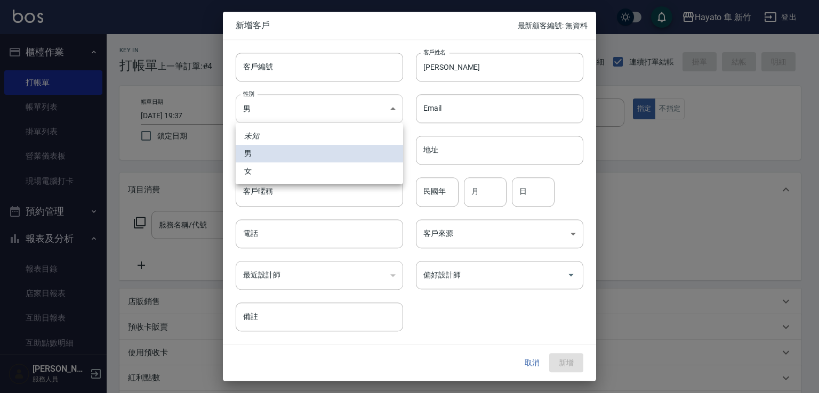
click at [316, 101] on body "Hayato 隼 新竹 登出 櫃檯作業 打帳單 帳單列表 掛單列表 營業儀表板 現場電腦打卡 預約管理 預約管理 報表及分析 報表目錄 店家日報表 互助日報表…" at bounding box center [409, 279] width 819 height 558
click at [333, 172] on li "女" at bounding box center [319, 172] width 167 height 18
type input "[DEMOGRAPHIC_DATA]"
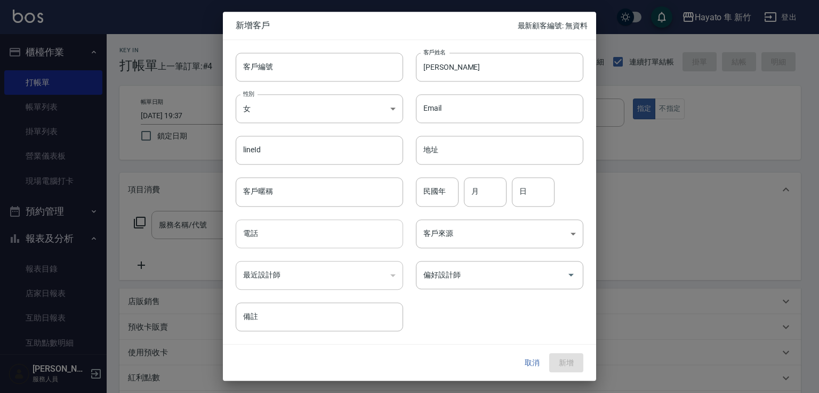
click at [316, 234] on input "電話" at bounding box center [319, 234] width 167 height 29
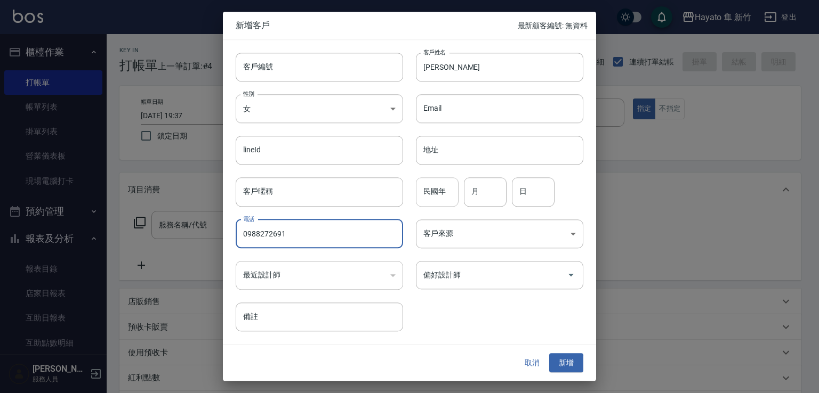
type input "0988272691"
click at [450, 204] on input "民國年" at bounding box center [437, 192] width 43 height 29
type input "57"
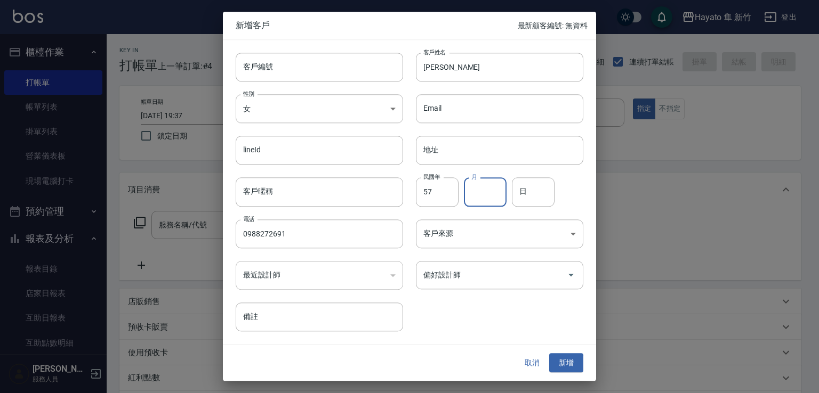
click at [491, 192] on input "月" at bounding box center [485, 192] width 43 height 29
type input "12"
click at [526, 186] on input "日" at bounding box center [533, 192] width 43 height 29
type input "21"
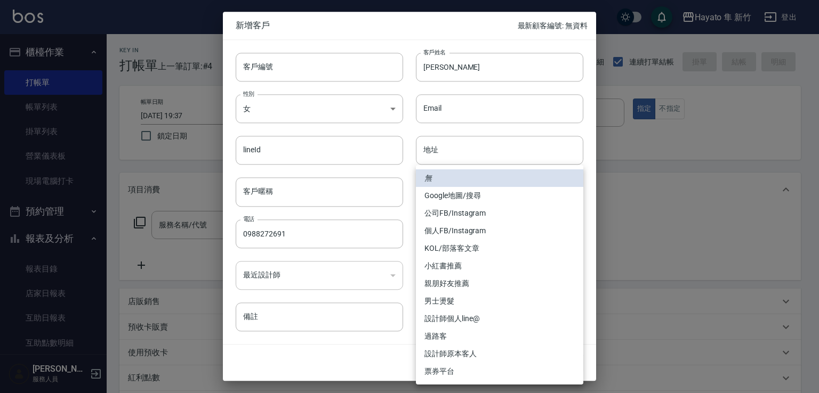
click at [482, 230] on body "Hayato 隼 新竹 登出 櫃檯作業 打帳單 帳單列表 掛單列表 營業儀表板 現場電腦打卡 預約管理 預約管理 報表及分析 報表目錄 店家日報表 互助日報表…" at bounding box center [409, 279] width 819 height 558
click at [454, 229] on li "個人FB/Instagram" at bounding box center [499, 231] width 167 height 18
type input "個人FB/Instagram"
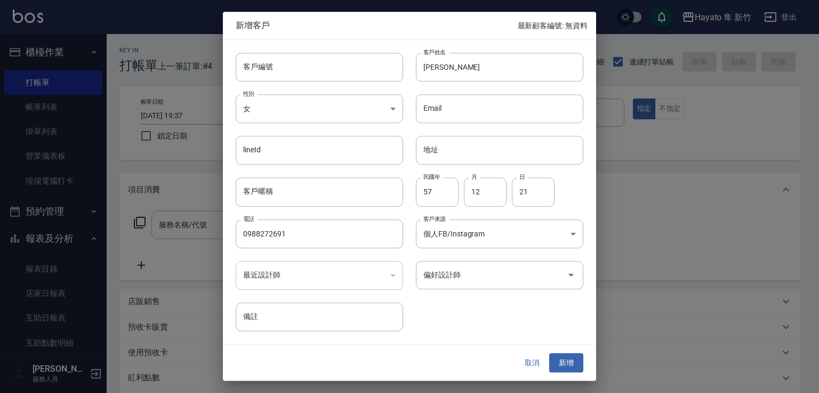
click at [449, 271] on input "偏好設計師" at bounding box center [491, 275] width 142 height 19
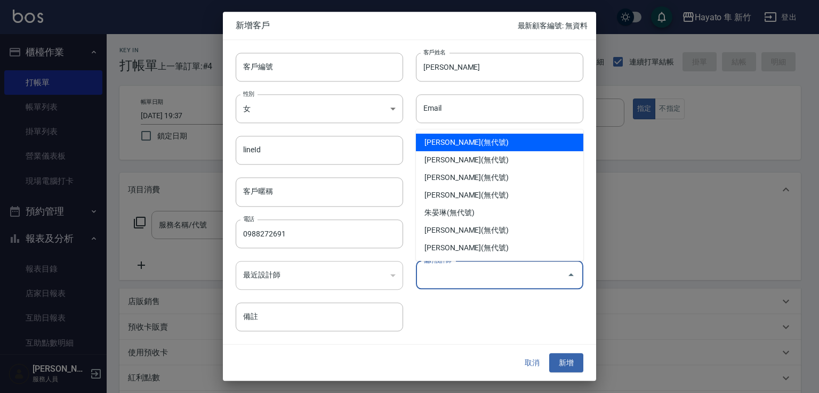
click at [450, 148] on li "[PERSON_NAME](無代號)" at bounding box center [499, 143] width 167 height 18
type input "[PERSON_NAME]"
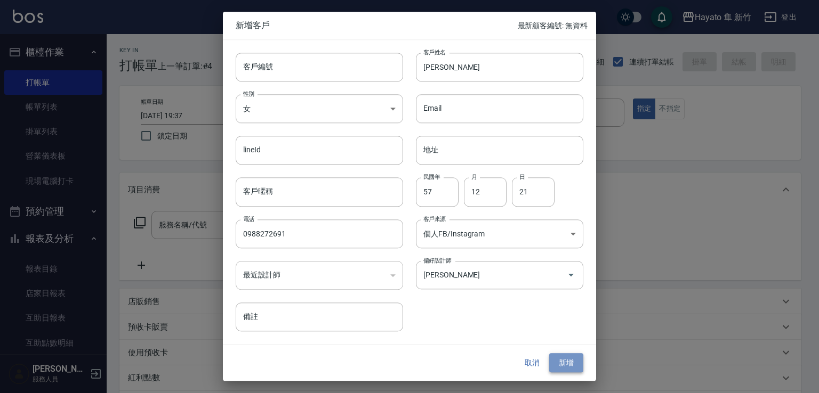
click at [566, 369] on button "新增" at bounding box center [566, 363] width 34 height 20
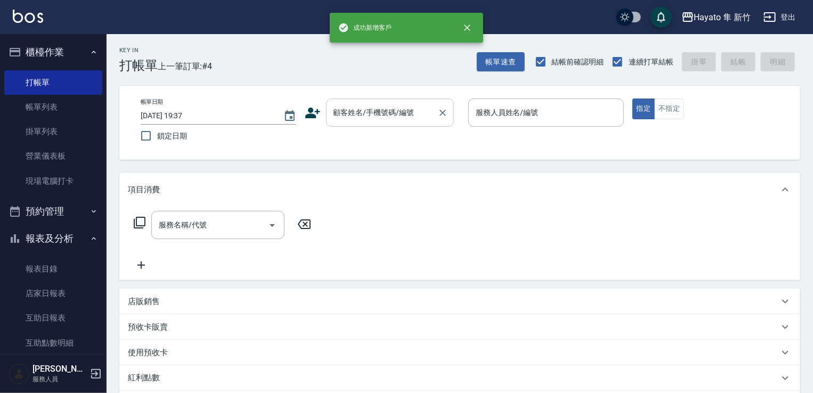
click at [344, 114] on input "顧客姓名/手機號碼/編號" at bounding box center [382, 112] width 102 height 19
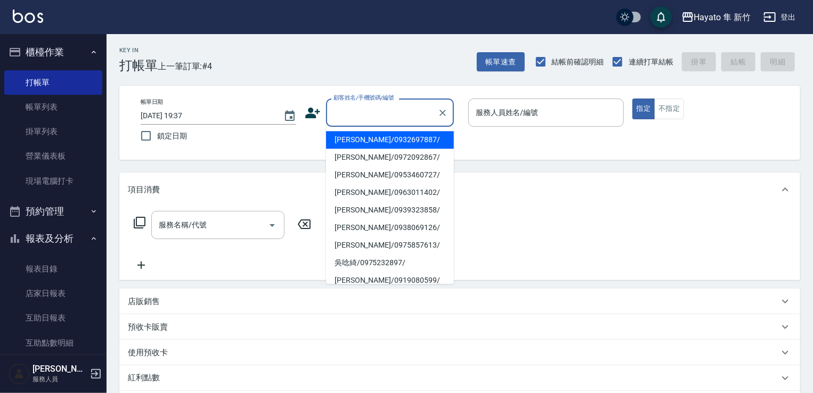
paste input "[PERSON_NAME]"
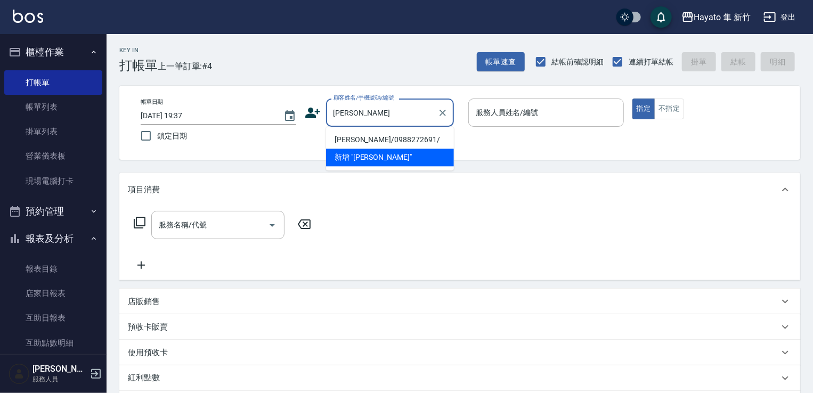
drag, startPoint x: 401, startPoint y: 134, endPoint x: 468, endPoint y: 150, distance: 69.4
click at [401, 133] on li "[PERSON_NAME]/0988272691/" at bounding box center [390, 140] width 128 height 18
type input "[PERSON_NAME]/0988272691/"
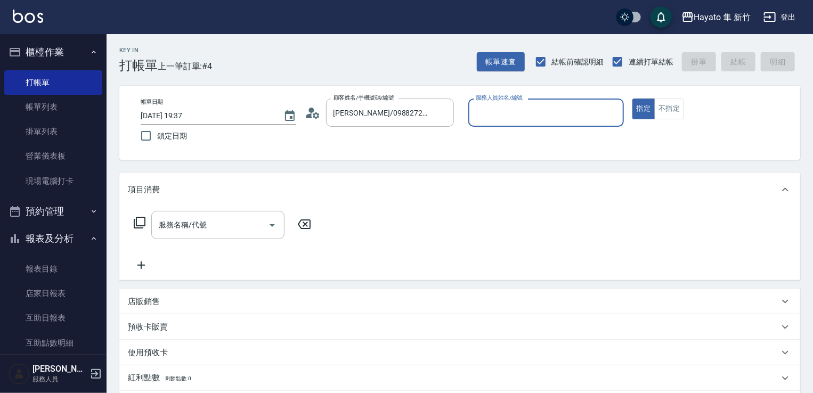
type input "[PERSON_NAME](無代號)"
click at [231, 219] on input "服務名稱/代號" at bounding box center [210, 225] width 108 height 19
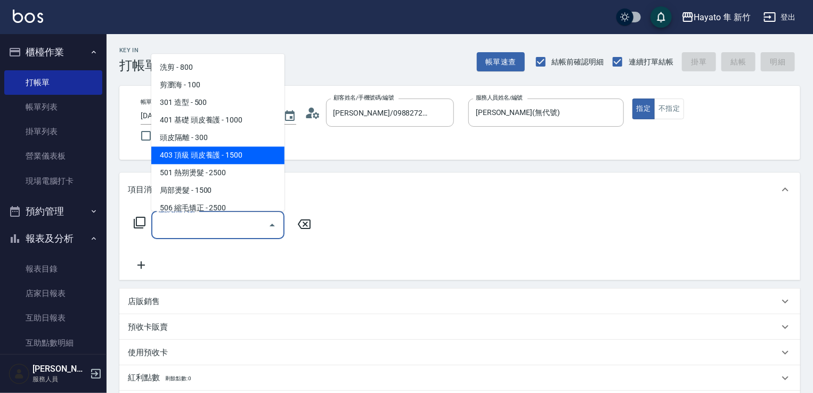
scroll to position [53, 0]
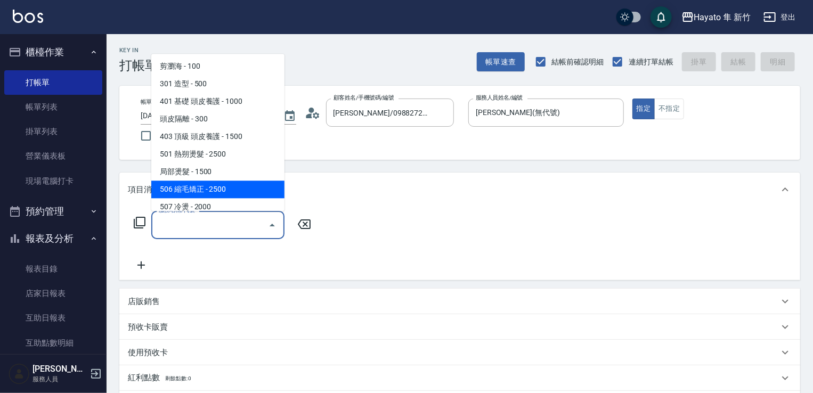
drag, startPoint x: 215, startPoint y: 182, endPoint x: 248, endPoint y: 222, distance: 51.5
click at [214, 182] on span "506 縮毛矯正 - 2500" at bounding box center [217, 190] width 133 height 18
type input "506 縮毛矯正 (506)"
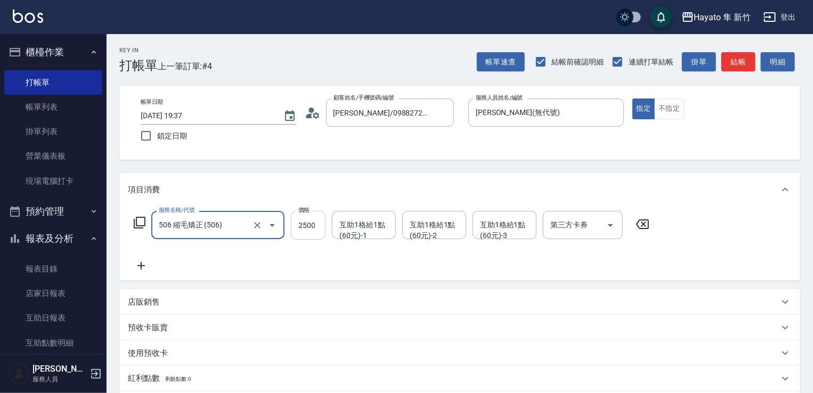
click at [295, 229] on input "2500" at bounding box center [308, 225] width 35 height 29
type input "1980"
drag, startPoint x: 247, startPoint y: 275, endPoint x: 135, endPoint y: 262, distance: 112.6
click at [224, 273] on div "服務名稱/代號 506 縮毛矯正 (506) 服務名稱/代號 價格 1980 價格 互助1格給1點(60元)-1 互助1格給1點(60元)-1 互助1格給1點…" at bounding box center [459, 244] width 681 height 74
click at [143, 269] on icon at bounding box center [141, 266] width 27 height 13
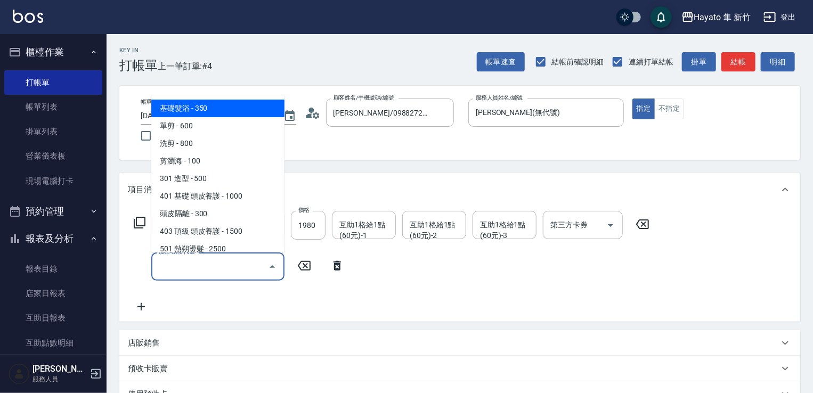
click at [195, 273] on input "服務名稱/代號" at bounding box center [210, 266] width 108 height 19
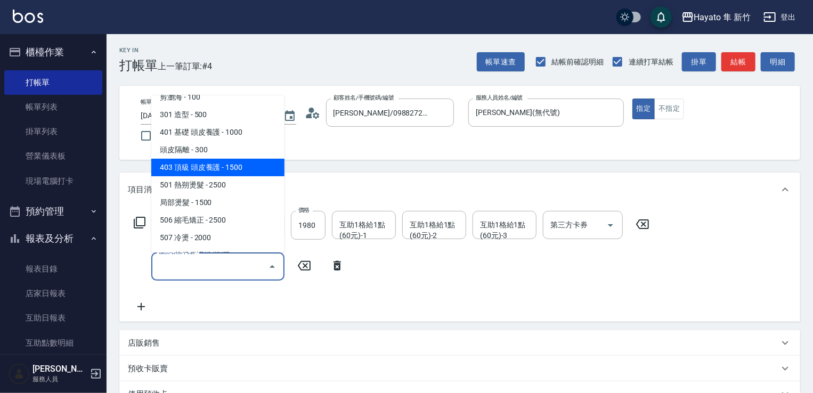
scroll to position [160, 0]
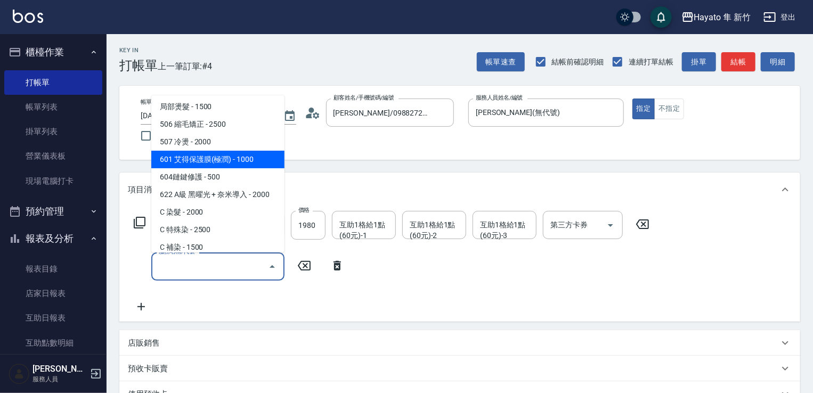
click at [231, 164] on span "601 艾得保護膜(極潤) - 1000" at bounding box center [217, 160] width 133 height 18
type input "601 艾得保護膜(極潤)(601)"
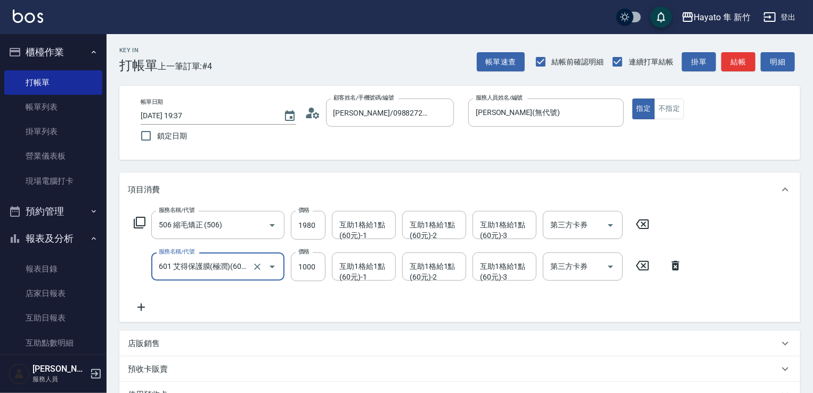
scroll to position [107, 0]
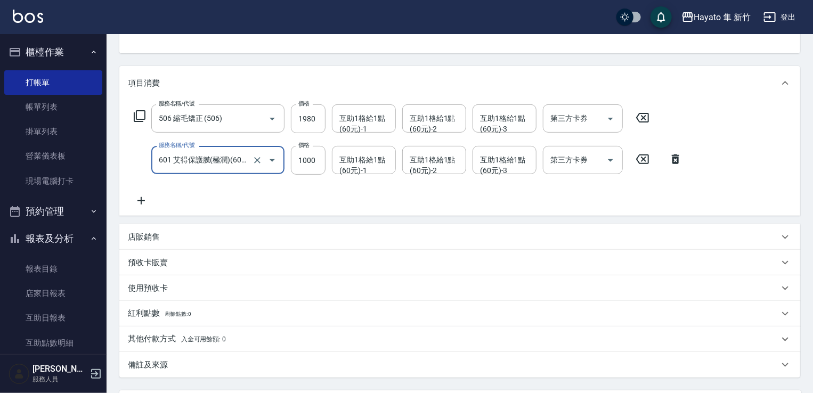
click at [190, 239] on div "店販銷售" at bounding box center [453, 237] width 651 height 11
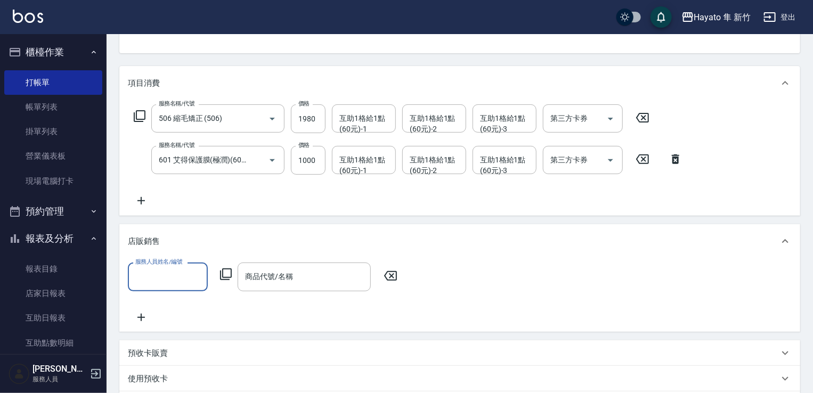
scroll to position [0, 0]
click at [196, 278] on input "服務人員姓名/編號" at bounding box center [168, 277] width 70 height 19
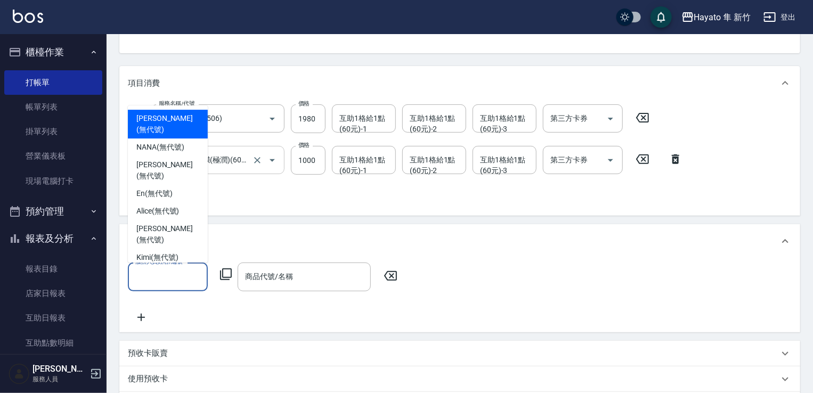
click at [163, 135] on span "[PERSON_NAME] (無代號)" at bounding box center [167, 124] width 63 height 22
type input "[PERSON_NAME](無代號)"
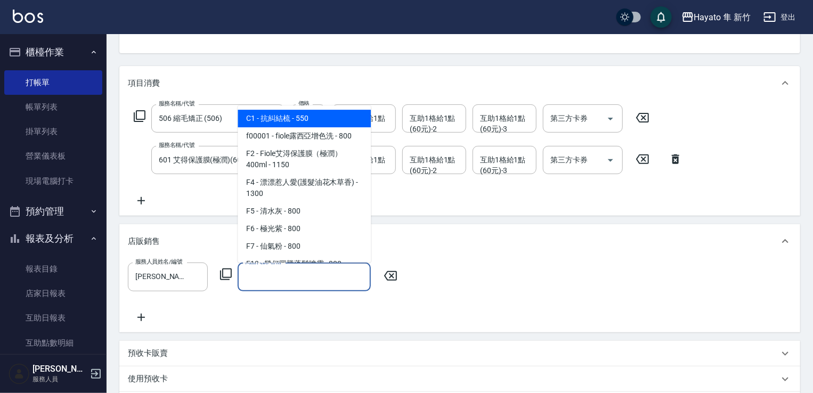
drag, startPoint x: 291, startPoint y: 283, endPoint x: 295, endPoint y: 257, distance: 26.4
click at [295, 278] on input "商品代號/名稱" at bounding box center [304, 277] width 124 height 19
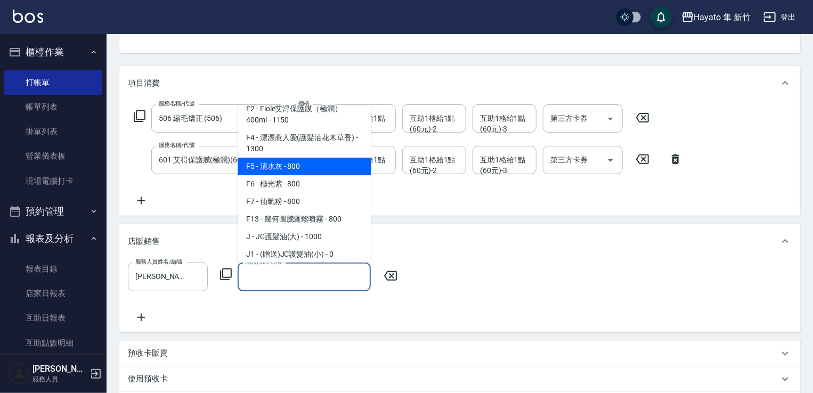
scroll to position [107, 0]
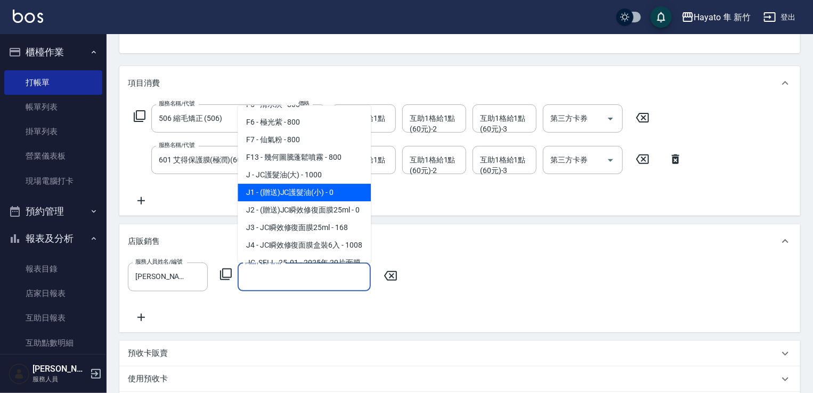
click at [292, 184] on span "J1 - (贈送)JC護髮油(小) - 0" at bounding box center [304, 193] width 133 height 18
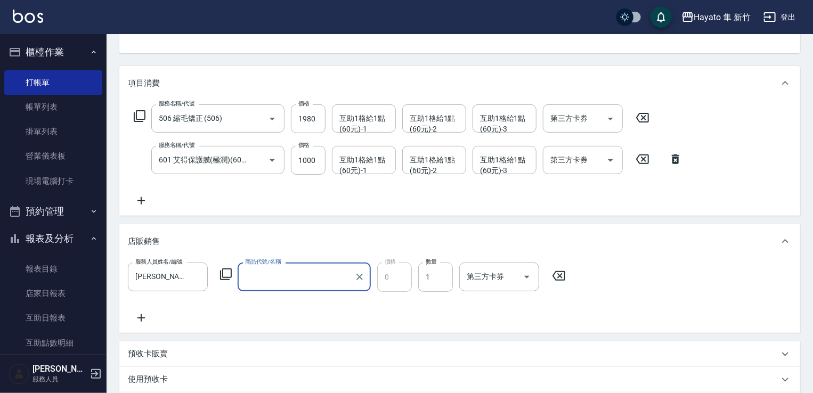
type input "(贈送)JC護髮油(小)"
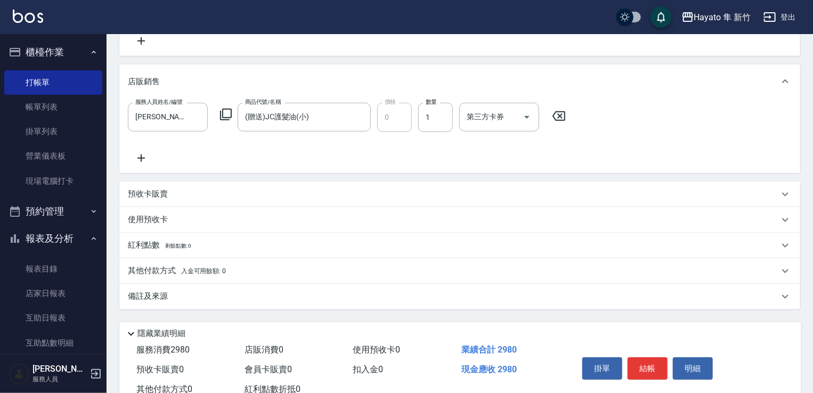
click at [277, 302] on div "備註及來源" at bounding box center [453, 296] width 651 height 11
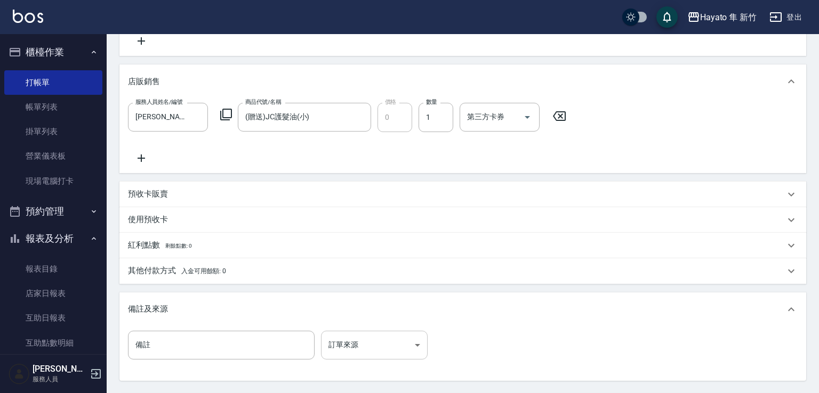
click at [399, 341] on body "Hayato 隼 新竹 登出 櫃檯作業 打帳單 帳單列表 掛單列表 營業儀表板 現場電腦打卡 預約管理 預約管理 報表及分析 報表目錄 店家日報表 互助日報表…" at bounding box center [409, 115] width 819 height 763
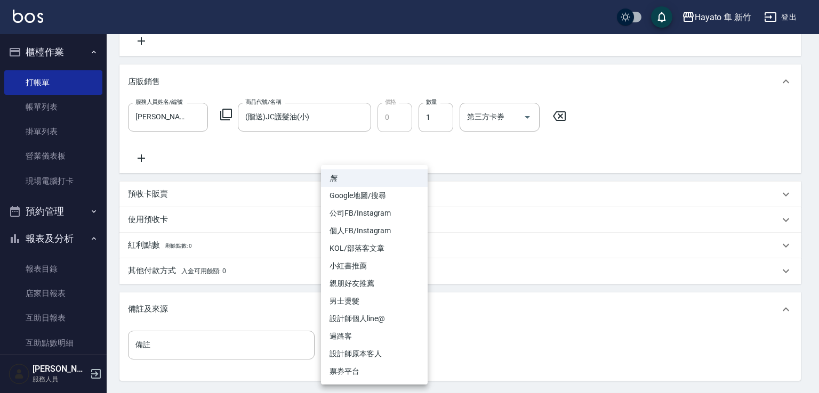
click at [358, 221] on li "公司FB/Instagram" at bounding box center [374, 214] width 107 height 18
drag, startPoint x: 354, startPoint y: 339, endPoint x: 358, endPoint y: 287, distance: 51.8
click at [358, 331] on body "Hayato 隼 新竹 登出 櫃檯作業 打帳單 帳單列表 掛單列表 營業儀表板 現場電腦打卡 預約管理 預約管理 報表及分析 報表目錄 店家日報表 互助日報表…" at bounding box center [409, 115] width 819 height 763
drag, startPoint x: 358, startPoint y: 230, endPoint x: 365, endPoint y: 234, distance: 7.9
click at [359, 229] on li "個人FB/Instagram" at bounding box center [374, 231] width 107 height 18
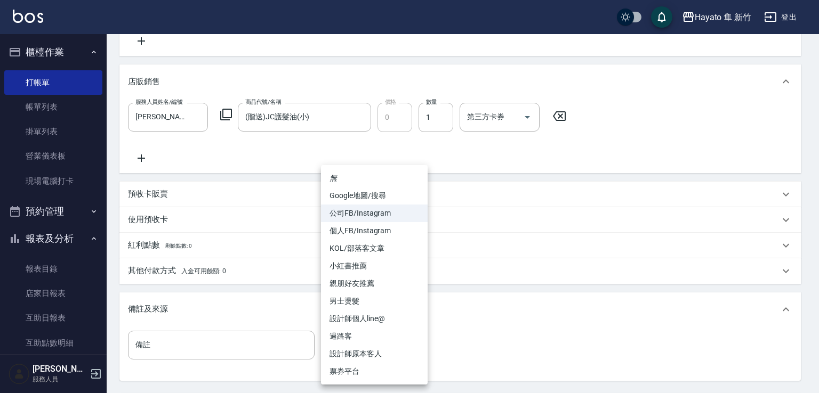
type input "個人FB/Instagram"
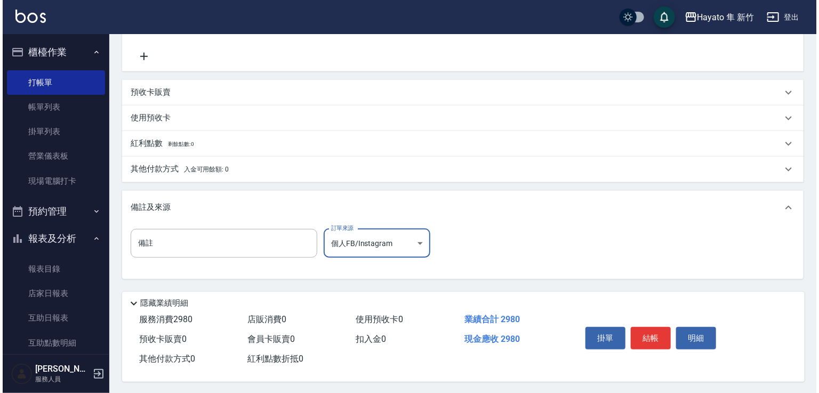
scroll to position [373, 0]
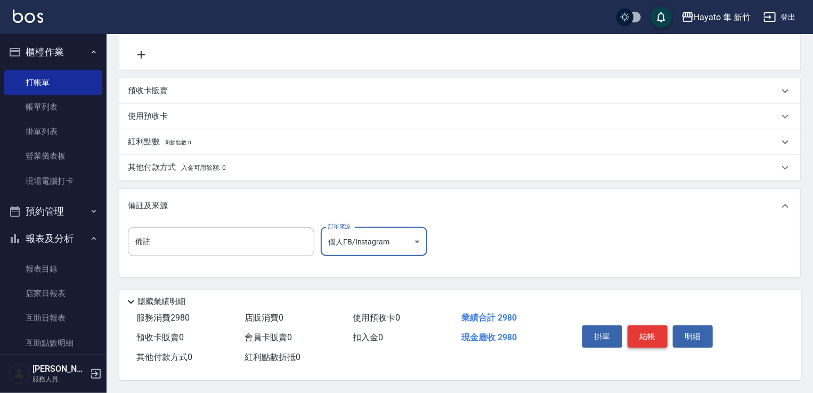
click at [635, 334] on button "結帳" at bounding box center [648, 337] width 40 height 22
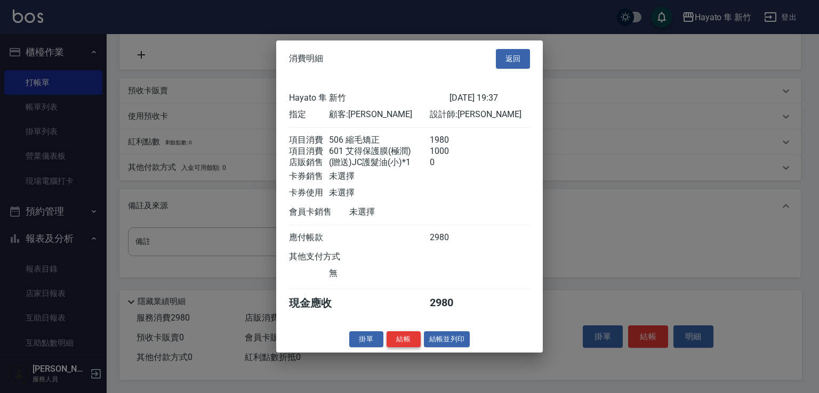
click at [409, 347] on button "結帳" at bounding box center [403, 339] width 34 height 17
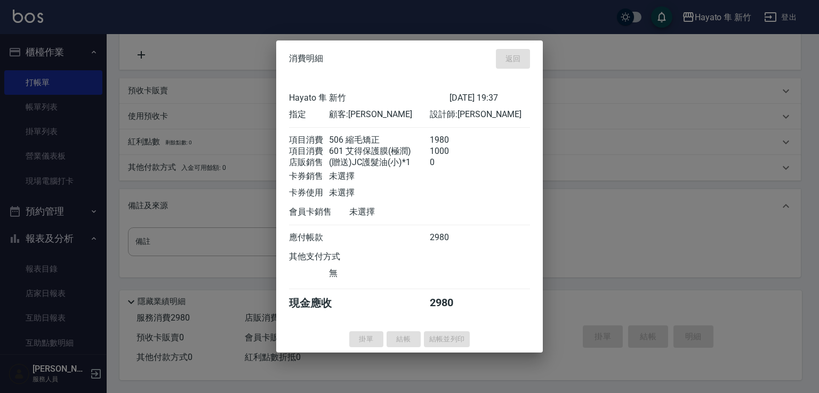
type input "[DATE] 19:39"
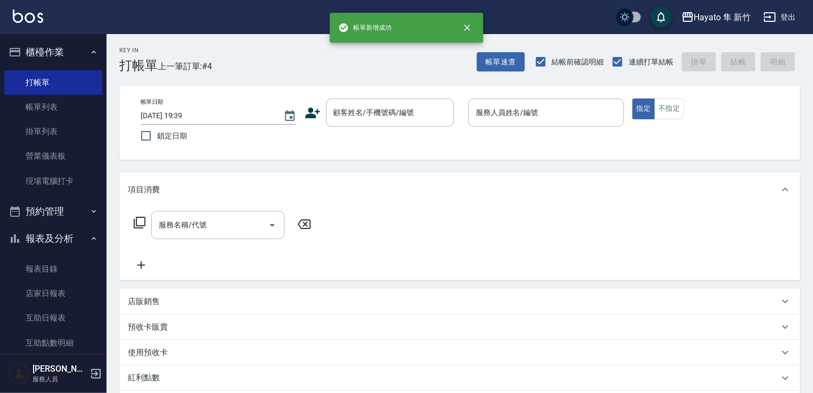
scroll to position [0, 0]
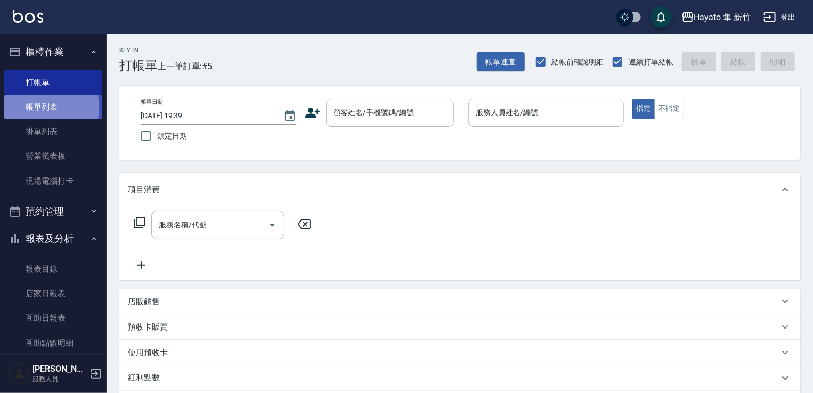
click at [33, 108] on link "帳單列表" at bounding box center [53, 107] width 98 height 25
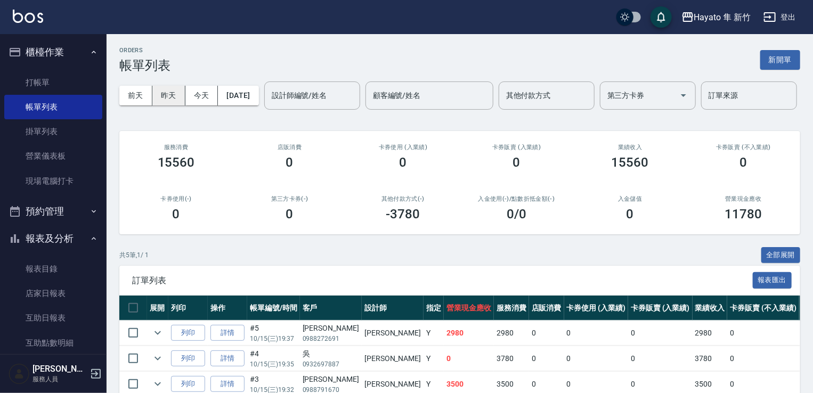
click at [175, 99] on button "昨天" at bounding box center [168, 96] width 33 height 20
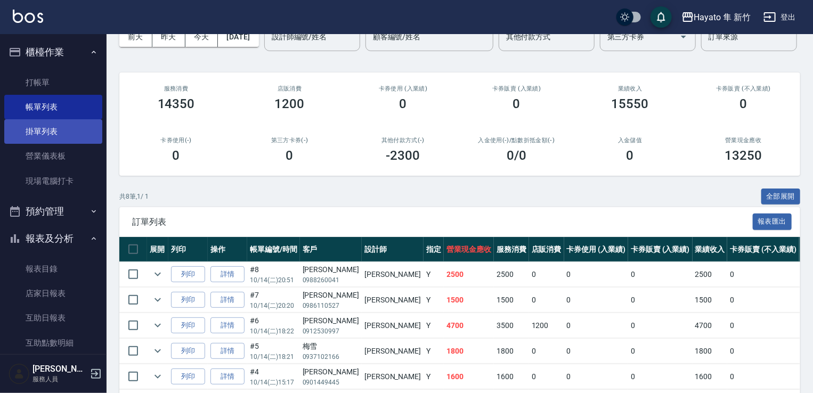
scroll to position [54, 0]
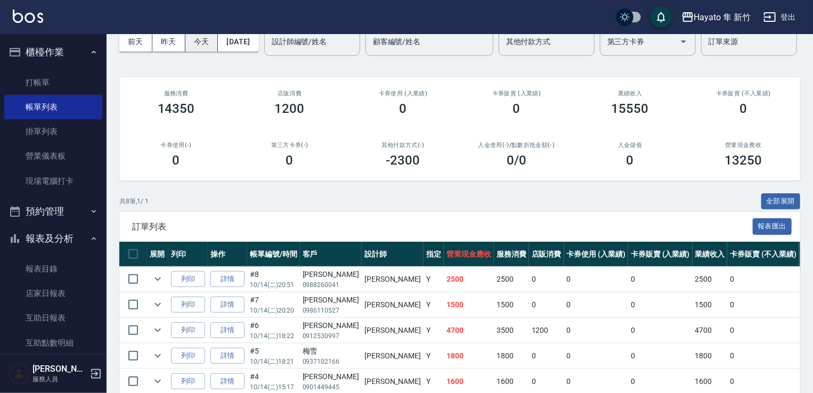
click at [205, 50] on button "今天" at bounding box center [201, 42] width 33 height 20
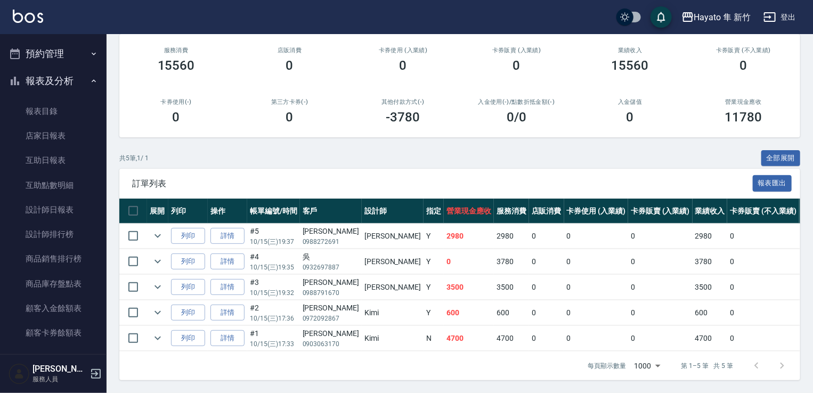
scroll to position [160, 0]
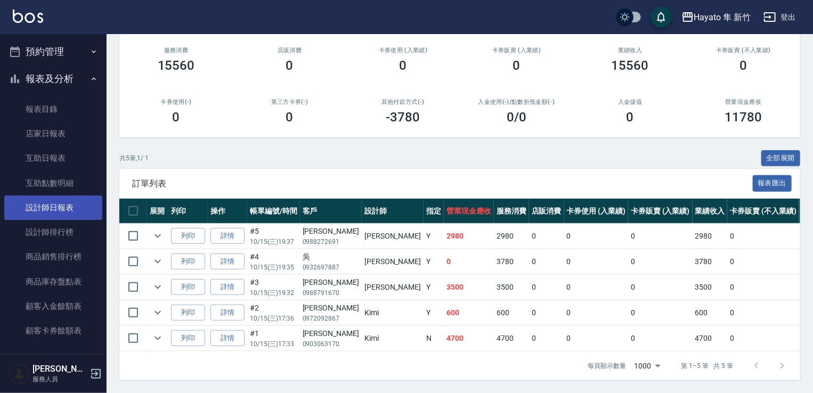
click at [47, 210] on link "設計師日報表" at bounding box center [53, 208] width 98 height 25
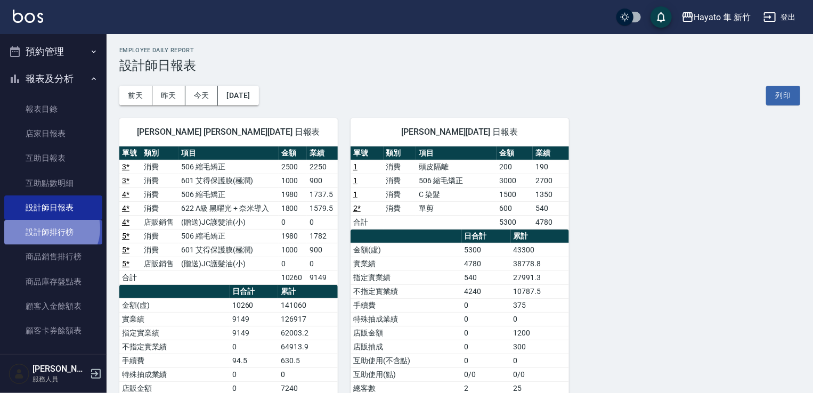
click at [50, 229] on link "設計師排行榜" at bounding box center [53, 232] width 98 height 25
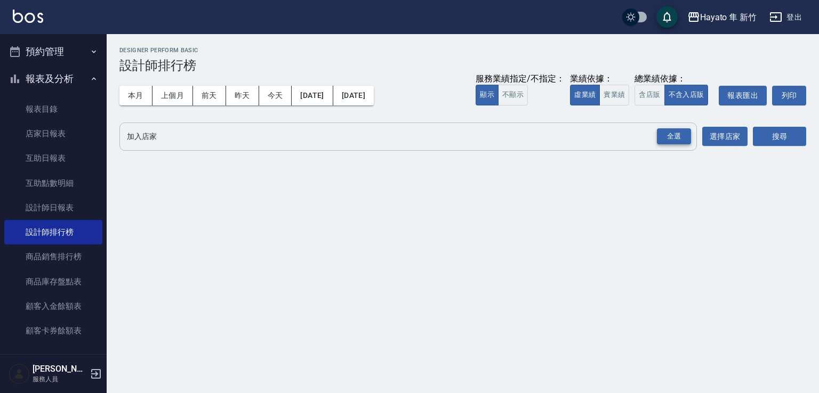
drag, startPoint x: 660, startPoint y: 136, endPoint x: 685, endPoint y: 136, distance: 25.0
click at [664, 136] on div "全選" at bounding box center [674, 136] width 34 height 17
click at [778, 133] on button "搜尋" at bounding box center [779, 137] width 53 height 20
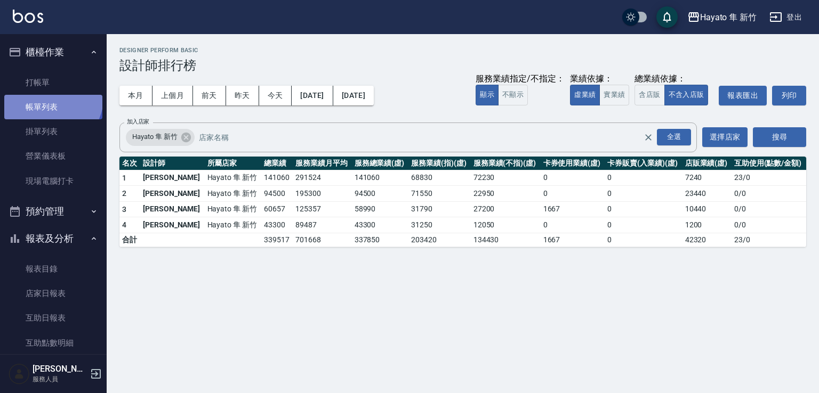
click at [51, 99] on link "帳單列表" at bounding box center [53, 107] width 98 height 25
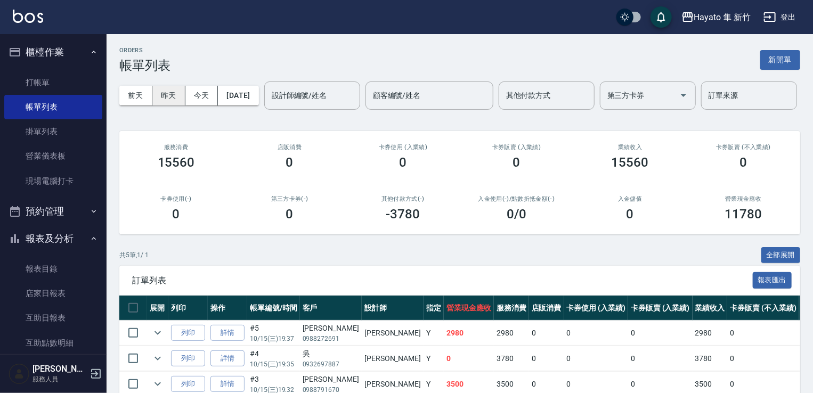
click at [167, 95] on button "昨天" at bounding box center [168, 96] width 33 height 20
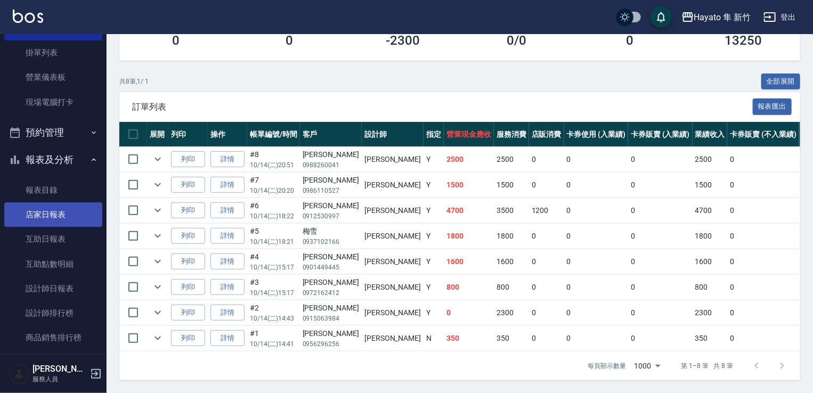
scroll to position [107, 0]
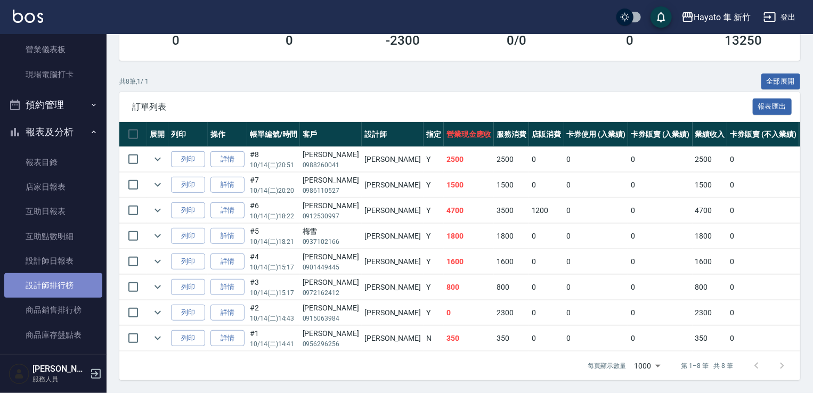
click at [53, 284] on link "設計師排行榜" at bounding box center [53, 285] width 98 height 25
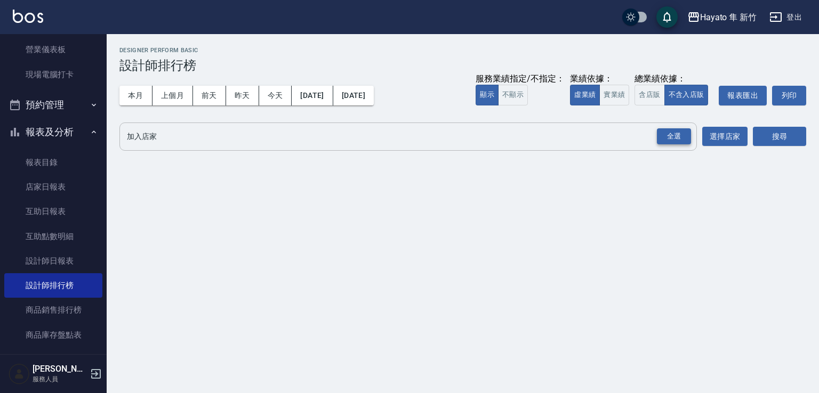
click at [668, 137] on div "全選" at bounding box center [674, 136] width 34 height 17
click at [789, 143] on button "搜尋" at bounding box center [779, 137] width 53 height 20
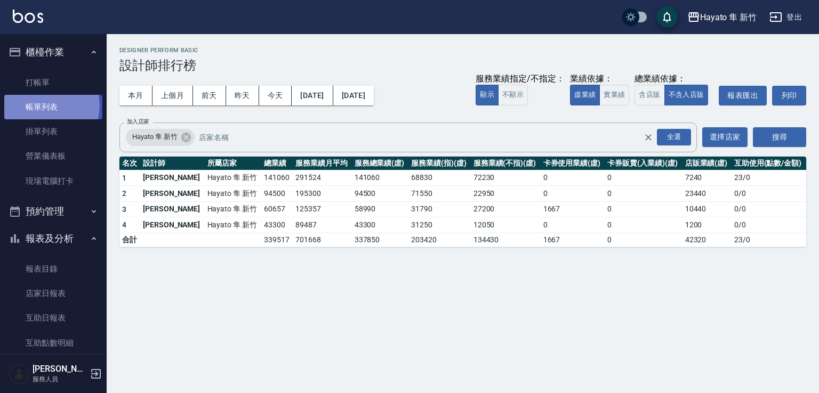
click at [47, 106] on link "帳單列表" at bounding box center [53, 107] width 98 height 25
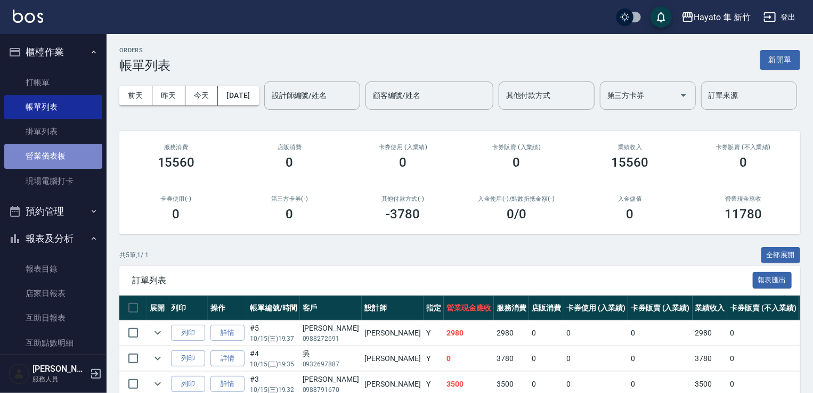
click at [55, 155] on link "營業儀表板" at bounding box center [53, 156] width 98 height 25
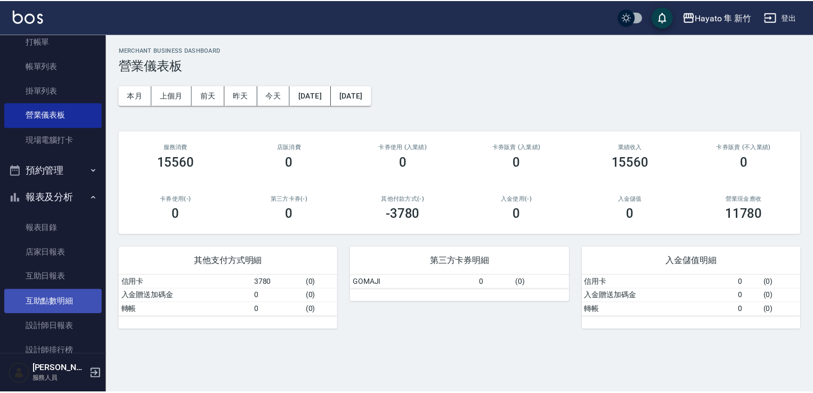
scroll to position [107, 0]
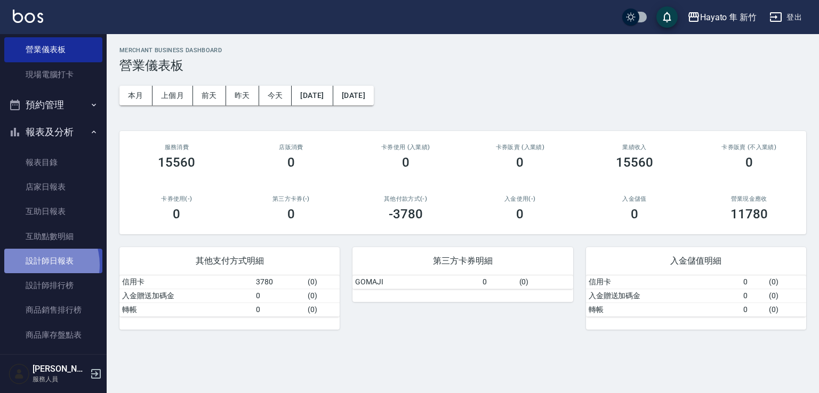
click at [35, 265] on link "設計師日報表" at bounding box center [53, 261] width 98 height 25
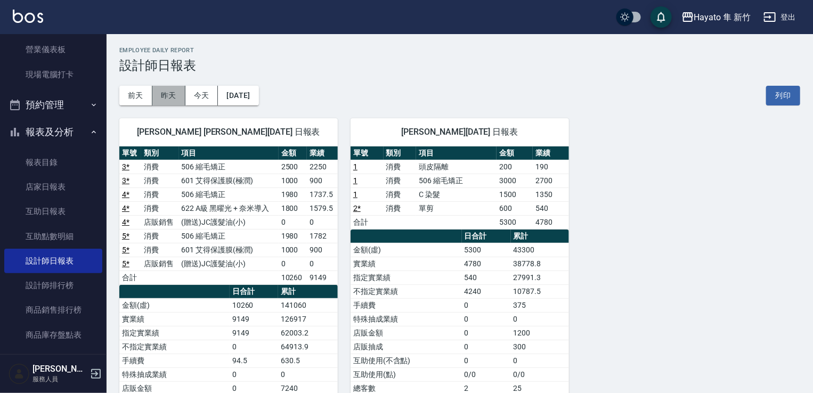
click at [178, 94] on button "昨天" at bounding box center [168, 96] width 33 height 20
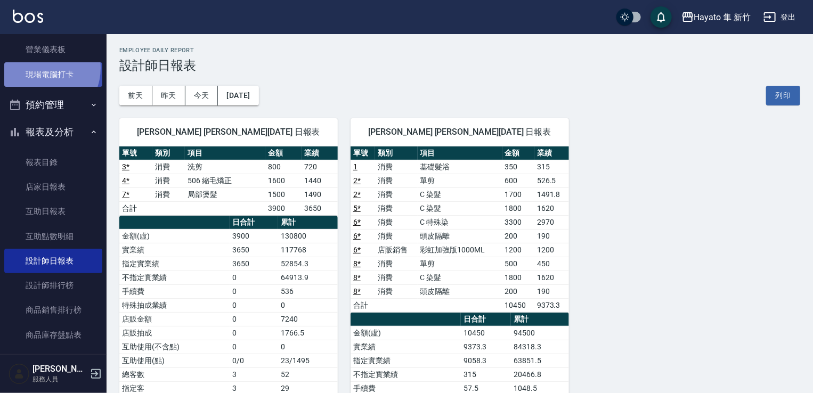
click at [39, 68] on link "現場電腦打卡" at bounding box center [53, 74] width 98 height 25
